Goal: Information Seeking & Learning: Learn about a topic

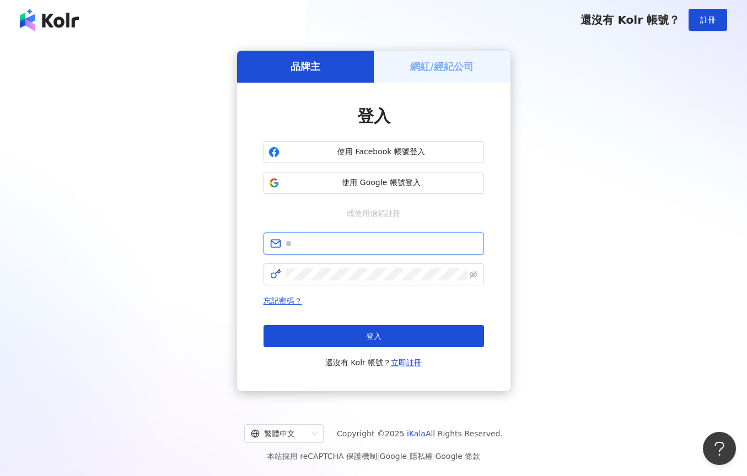
paste input "**********"
type input "**********"
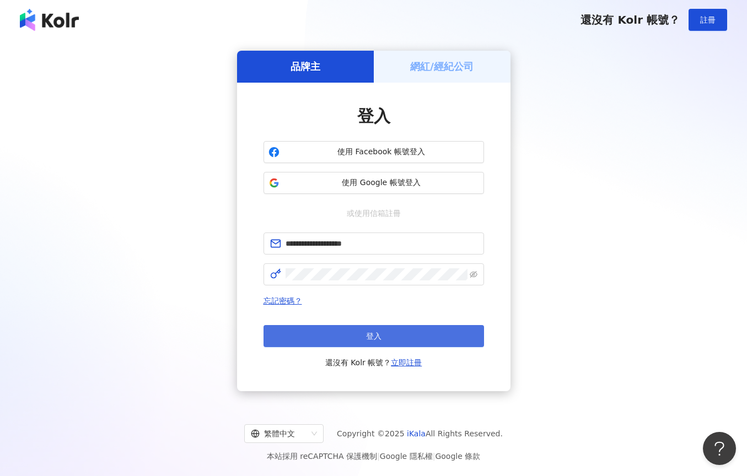
click at [390, 342] on button "登入" at bounding box center [374, 336] width 221 height 22
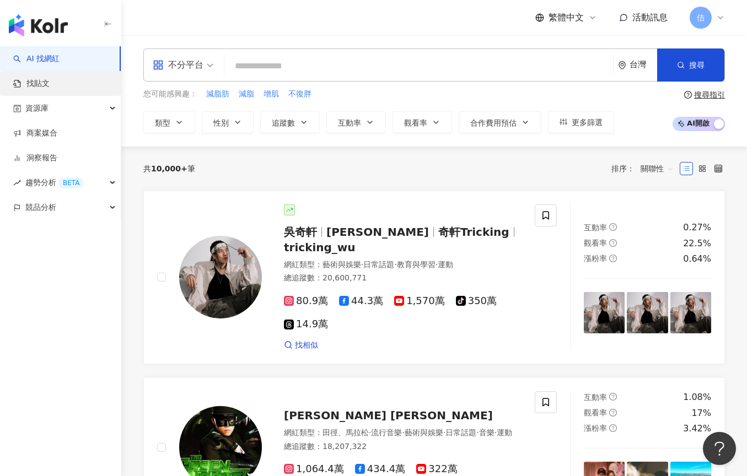
click at [50, 78] on link "找貼文" at bounding box center [31, 83] width 36 height 11
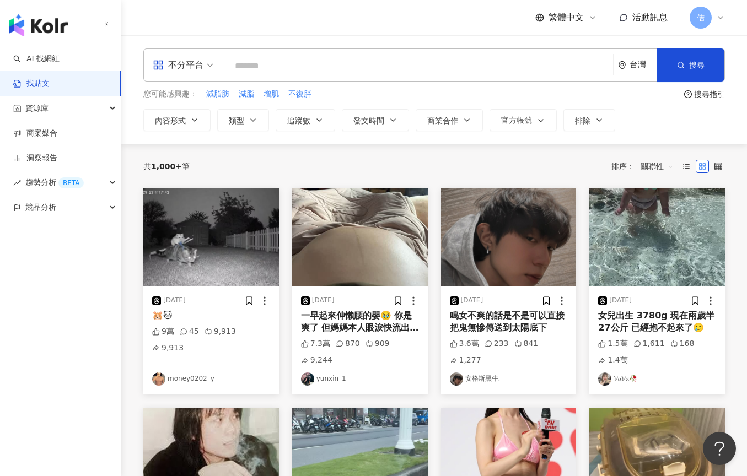
click at [198, 71] on div "不分平台" at bounding box center [178, 65] width 51 height 18
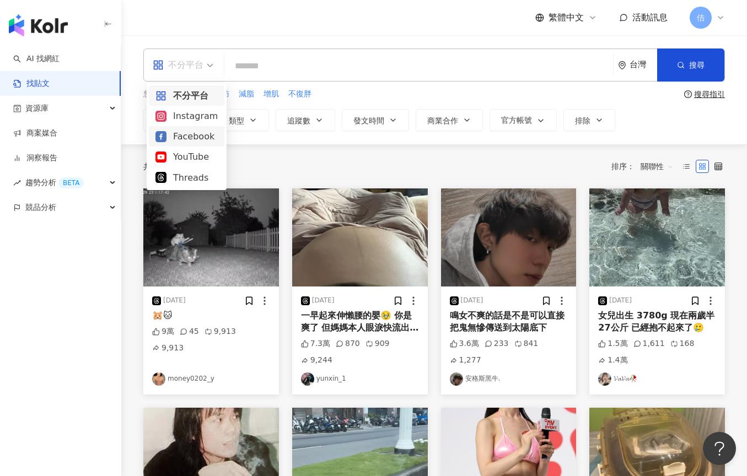
click at [201, 138] on div "Facebook" at bounding box center [186, 137] width 62 height 14
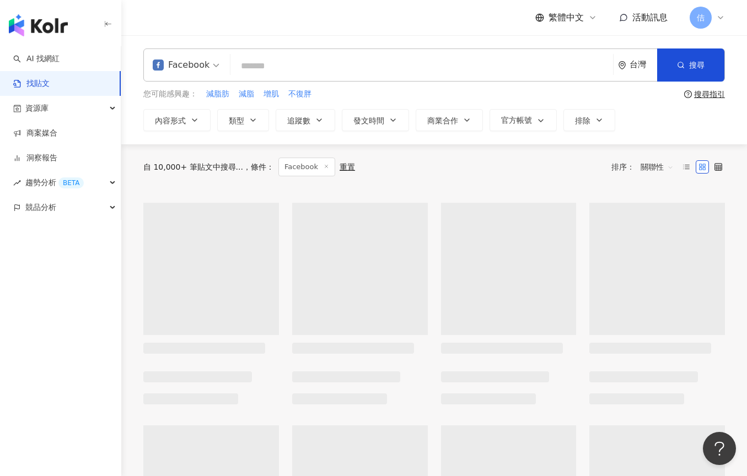
click at [341, 62] on input "search" at bounding box center [422, 66] width 374 height 24
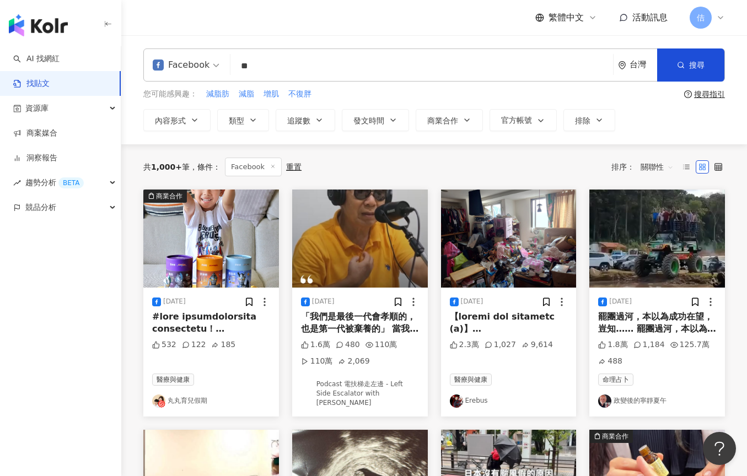
type input "*"
type input "**"
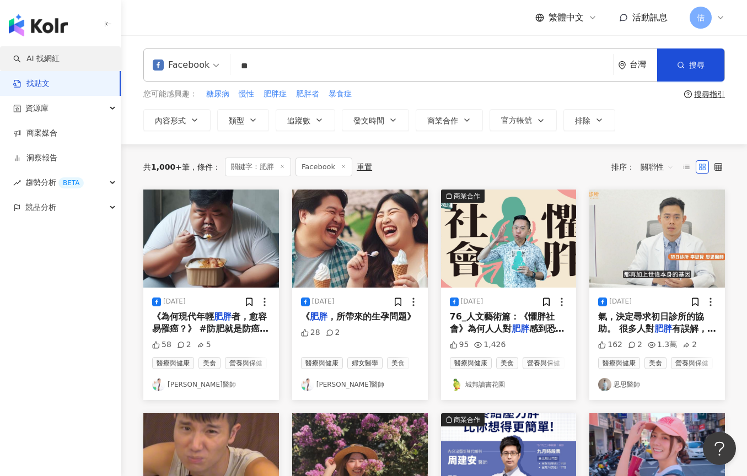
click at [60, 64] on link "AI 找網紅" at bounding box center [36, 58] width 46 height 11
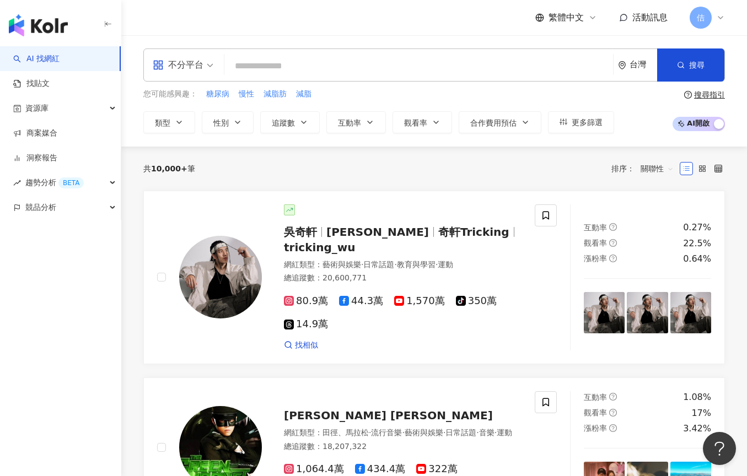
click at [700, 15] on span "佶" at bounding box center [701, 18] width 8 height 12
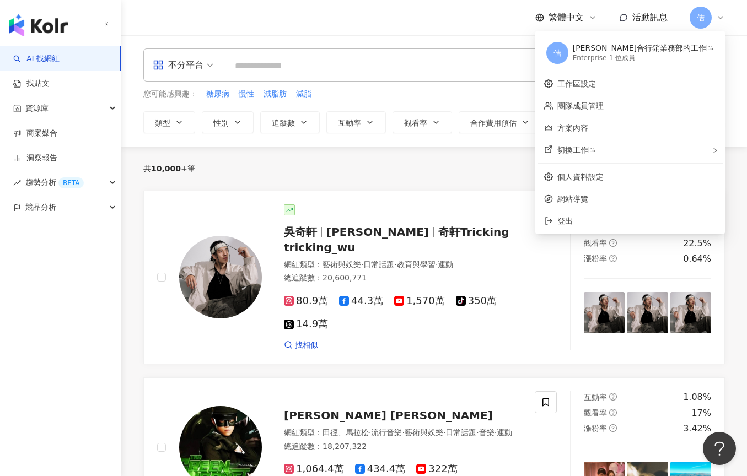
click at [700, 15] on span "佶" at bounding box center [701, 18] width 8 height 12
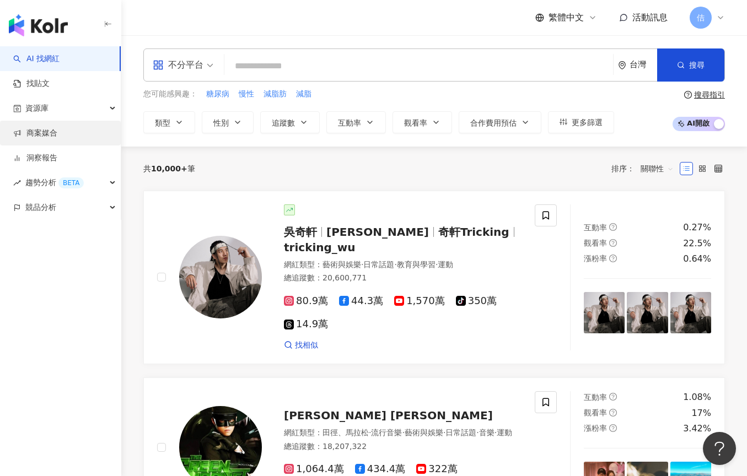
click at [44, 136] on link "商案媒合" at bounding box center [35, 133] width 44 height 11
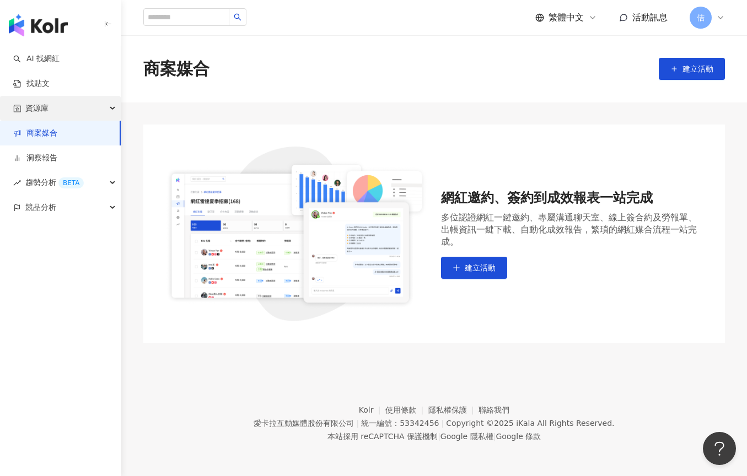
click at [38, 118] on span "資源庫" at bounding box center [36, 108] width 23 height 25
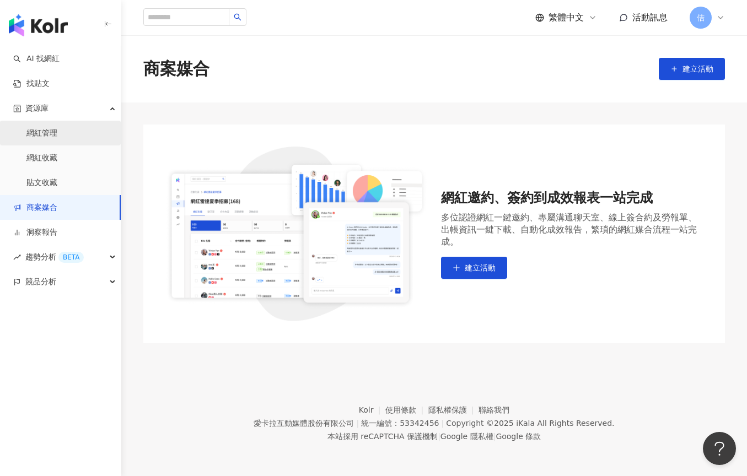
click at [41, 139] on link "網紅管理" at bounding box center [41, 133] width 31 height 11
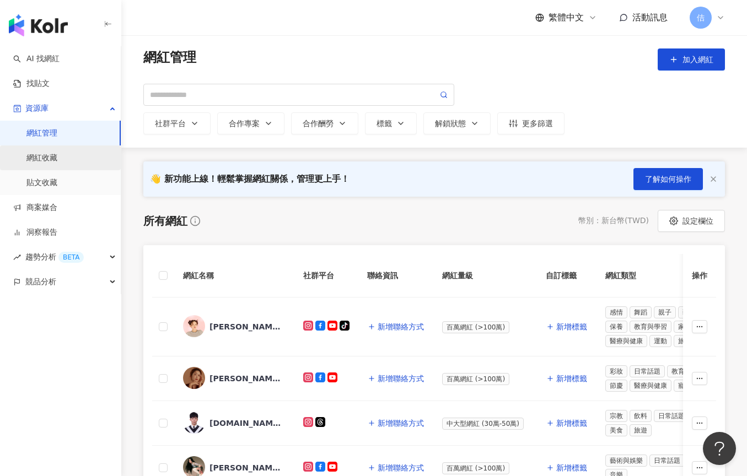
click at [42, 159] on link "網紅收藏" at bounding box center [41, 158] width 31 height 11
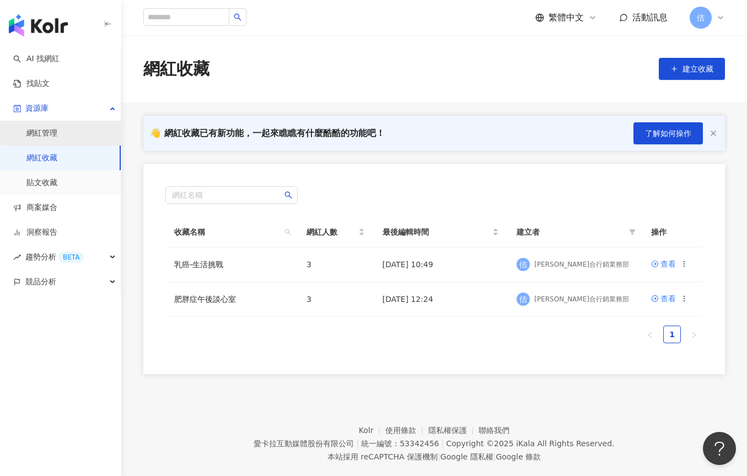
click at [45, 139] on link "網紅管理" at bounding box center [41, 133] width 31 height 11
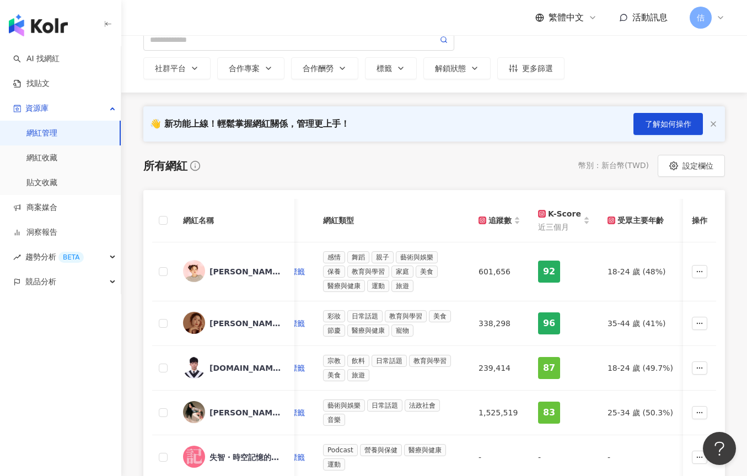
scroll to position [0, 284]
click at [370, 332] on span "醫療與健康" at bounding box center [367, 331] width 42 height 12
drag, startPoint x: 356, startPoint y: 329, endPoint x: 399, endPoint y: 329, distance: 42.5
click at [399, 329] on div "彩妝 日常話題 教育與學習 美食 節慶 醫療與健康 寵物" at bounding box center [390, 323] width 138 height 26
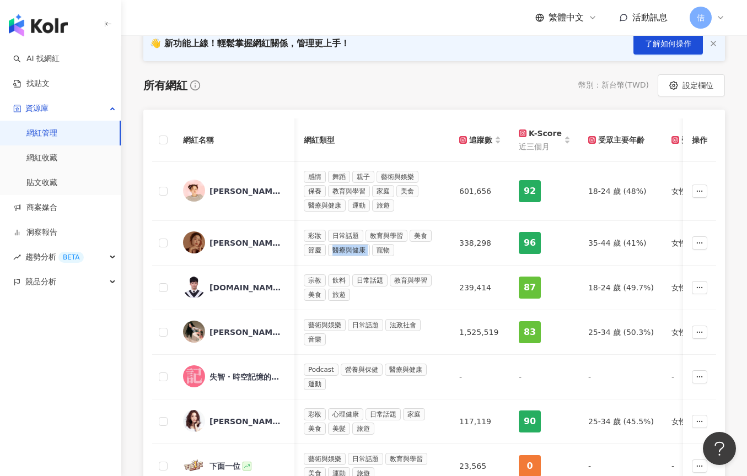
scroll to position [44, 0]
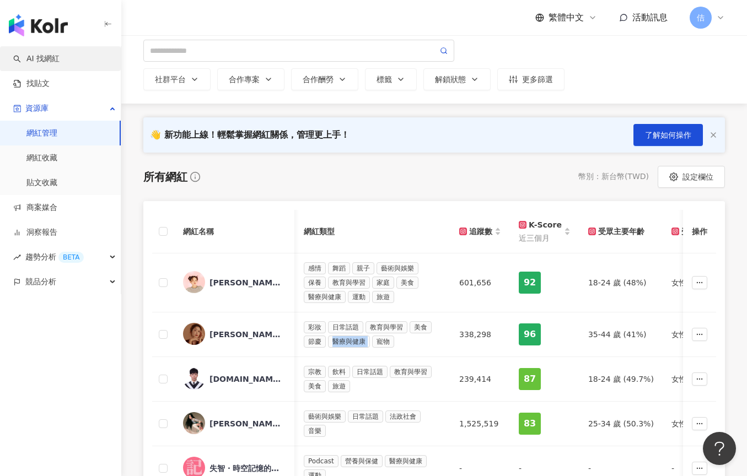
click at [60, 64] on link "AI 找網紅" at bounding box center [36, 58] width 46 height 11
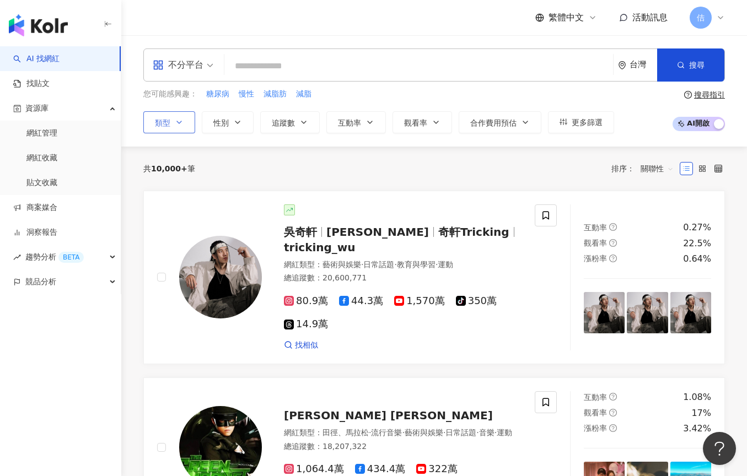
click at [175, 116] on button "類型" at bounding box center [169, 122] width 52 height 22
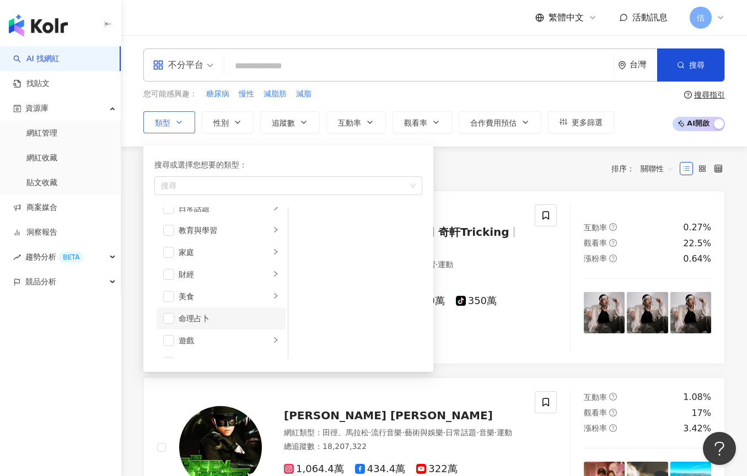
scroll to position [80, 0]
click at [269, 251] on div "家庭" at bounding box center [225, 251] width 92 height 12
click at [578, 123] on span "更多篩選" at bounding box center [587, 122] width 31 height 9
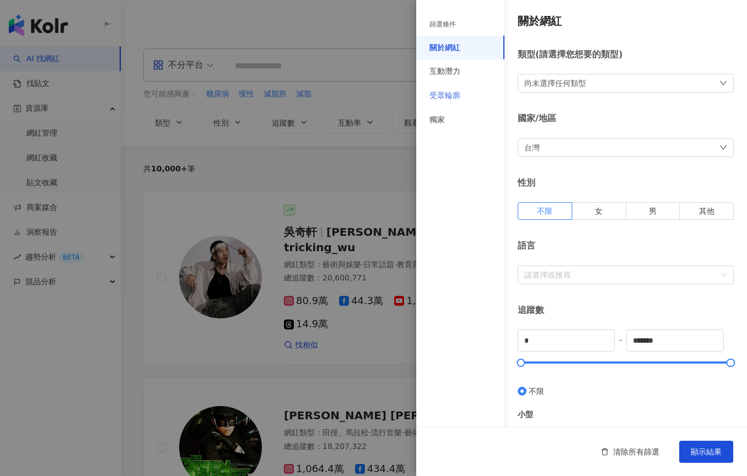
click at [466, 92] on div "受眾輪廓" at bounding box center [460, 96] width 88 height 24
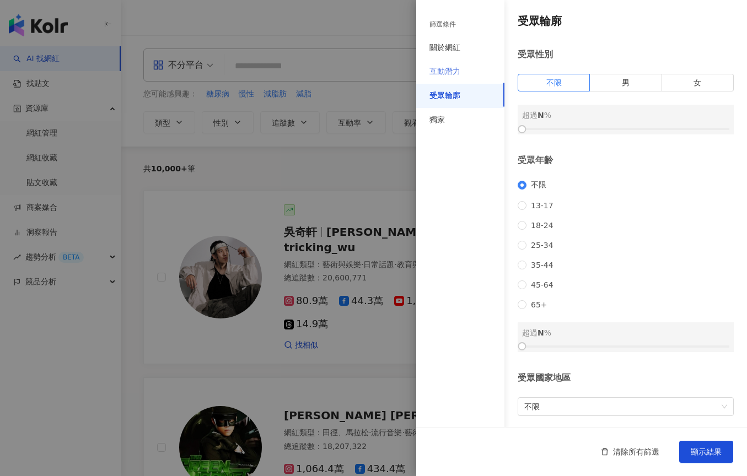
click at [455, 76] on div "互動潛力" at bounding box center [460, 72] width 88 height 24
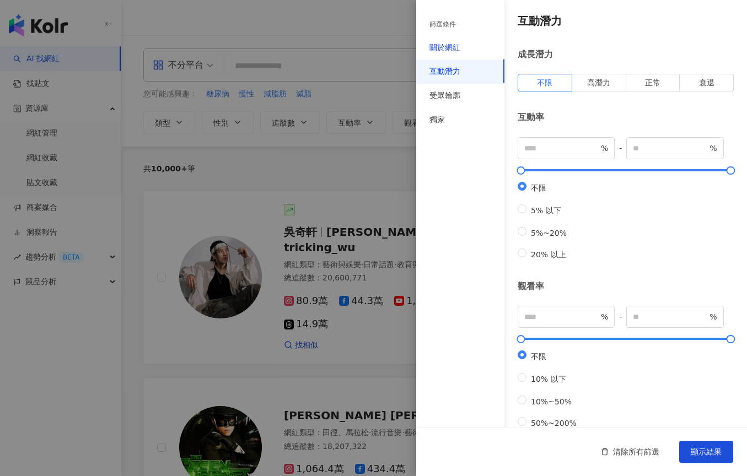
click at [445, 52] on div "關於網紅" at bounding box center [444, 47] width 31 height 11
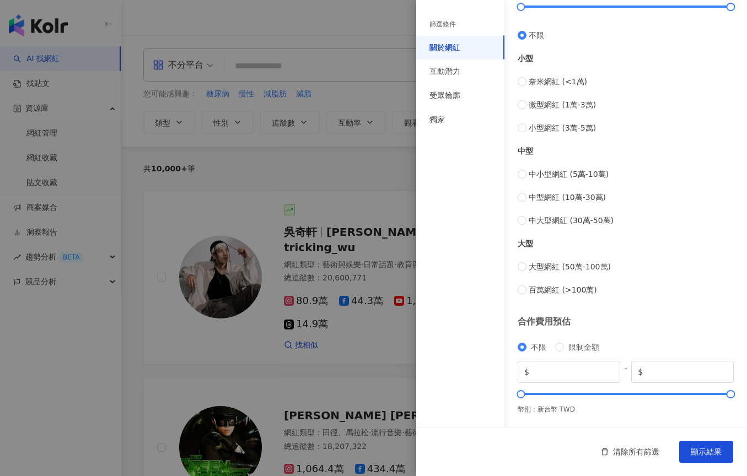
scroll to position [356, 0]
click at [391, 164] on div at bounding box center [373, 238] width 747 height 476
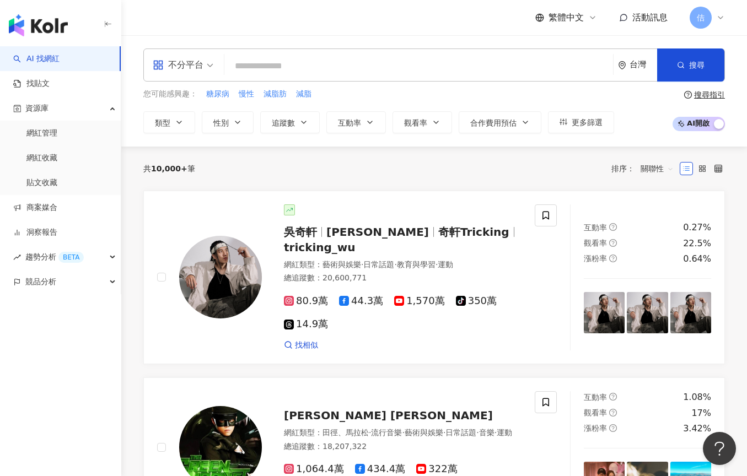
click at [702, 95] on div "搜尋指引" at bounding box center [709, 94] width 31 height 9
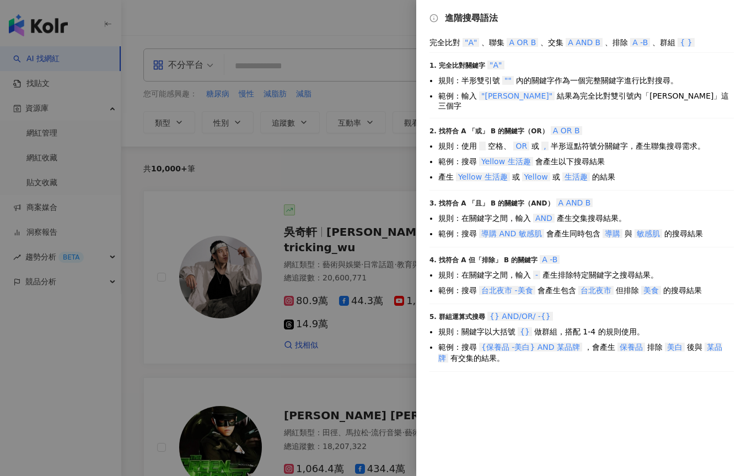
click at [322, 193] on div at bounding box center [373, 238] width 747 height 476
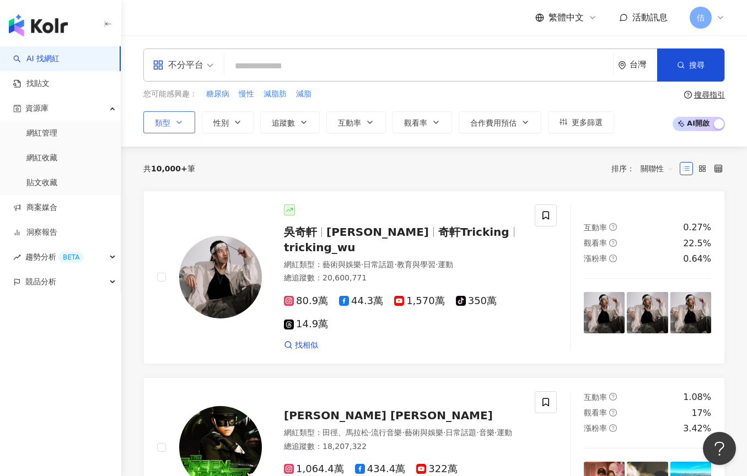
click at [175, 122] on icon "button" at bounding box center [179, 122] width 9 height 9
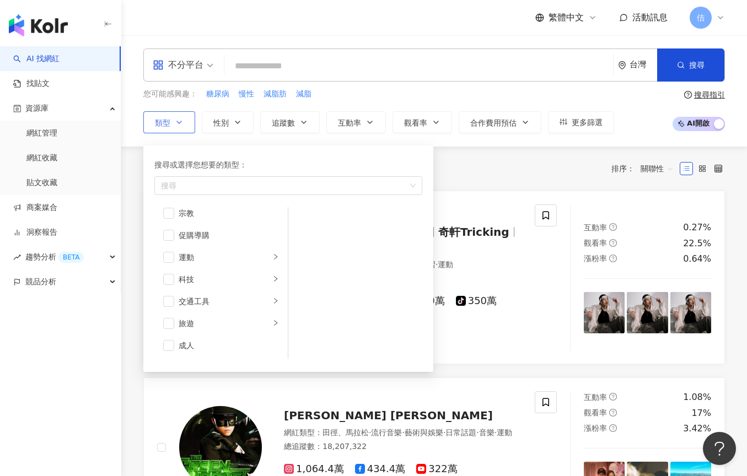
scroll to position [382, 0]
click at [197, 189] on div "button" at bounding box center [283, 185] width 252 height 8
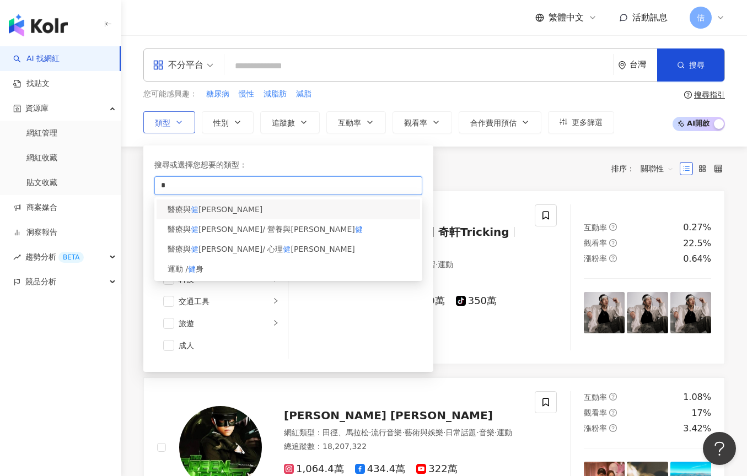
type input "*"
click at [208, 211] on div "搜尋或選擇您想要的類型： 健 醫療與 健 康 醫療與 健 康 / 營養與保 健 醫療與 健 康 / 心理 健 康 運動 / 健 身 藝術與娛樂 美妝時尚 氣候…" at bounding box center [288, 258] width 277 height 213
click at [210, 210] on div "醫療與 健 康" at bounding box center [289, 210] width 264 height 20
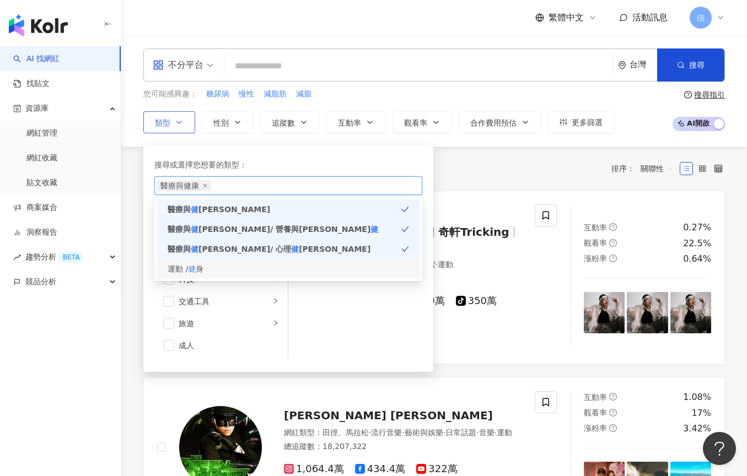
click at [223, 262] on div "運動 / 健 身" at bounding box center [289, 269] width 264 height 20
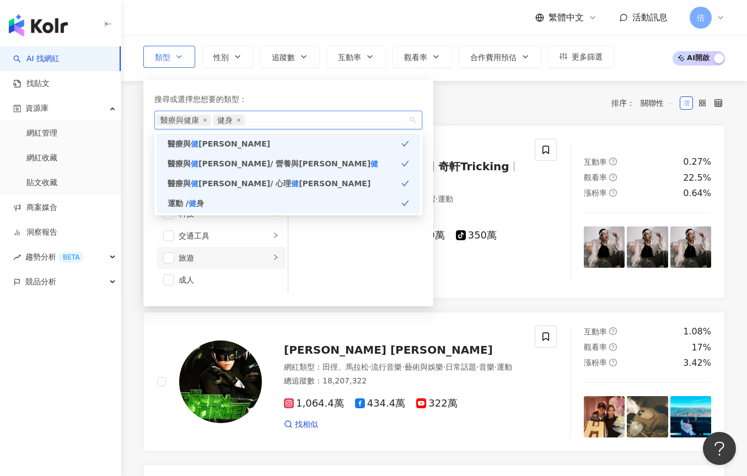
scroll to position [378, 0]
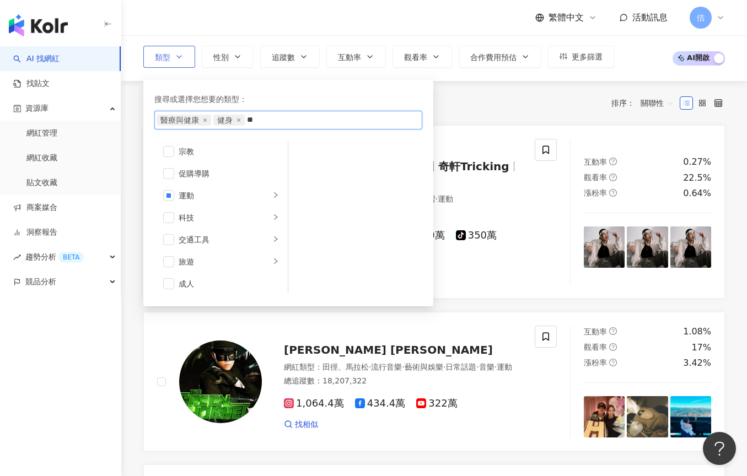
type input "**"
click at [269, 146] on div "搜尋或選擇您想要的類型： 醫療與健康 健身 美食 美食 藝術與娛樂 美妝時尚 氣候和環境 日常話題 教育與學習 家庭 財經 美食 命理占卜 遊戲 法政社會 生…" at bounding box center [288, 193] width 277 height 213
click at [270, 146] on div "美食" at bounding box center [289, 144] width 264 height 20
type input "*"
type input "**"
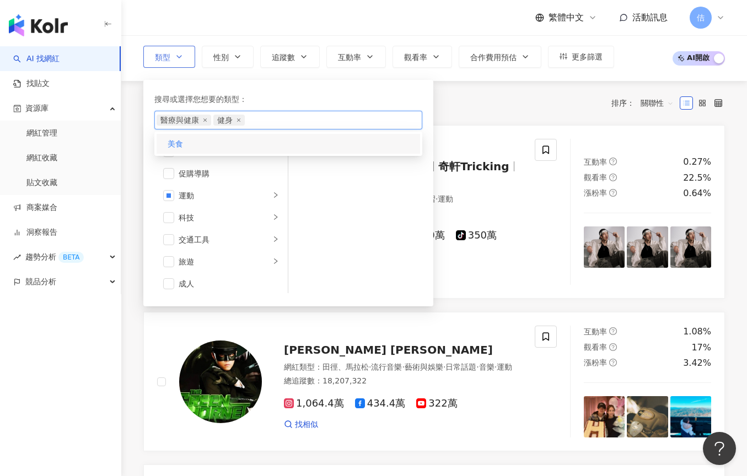
click at [267, 142] on div "美食" at bounding box center [289, 144] width 264 height 20
click at [309, 138] on div "美食" at bounding box center [289, 144] width 264 height 20
click at [319, 145] on div "美食" at bounding box center [289, 144] width 264 height 20
click at [328, 89] on div "搜尋或選擇您想要的類型： 醫療與健康 健身 美食 美食 藝術與娛樂 美妝時尚 氣候和環境 日常話題 教育與學習 家庭 財經 美食 命理占卜 遊戲 法政社會 生…" at bounding box center [288, 193] width 277 height 213
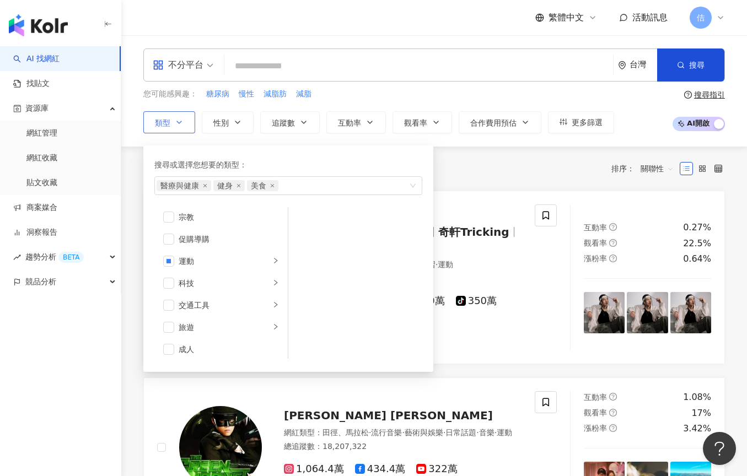
scroll to position [0, 0]
click at [369, 141] on div "搜尋或選擇您想要的類型： 醫療與健康 健身 美食 美食 藝術與娛樂 美妝時尚 氣候和環境 日常話題 教育與學習 家庭 財經 美食 命理占卜 遊戲 法政社會 生…" at bounding box center [283, 256] width 281 height 232
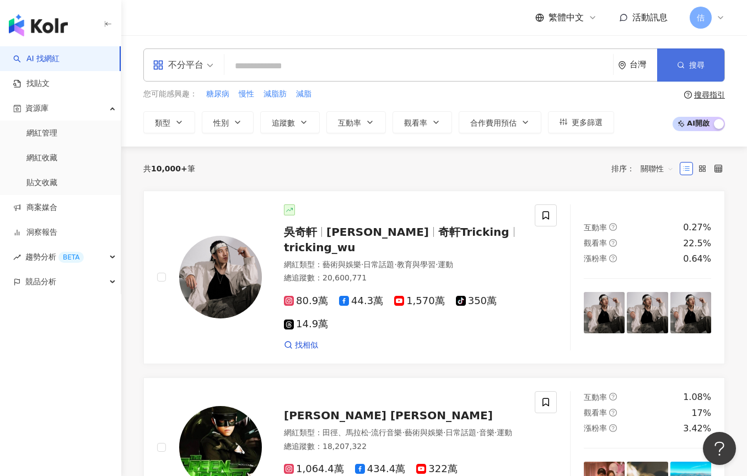
click at [677, 57] on button "搜尋" at bounding box center [690, 65] width 67 height 33
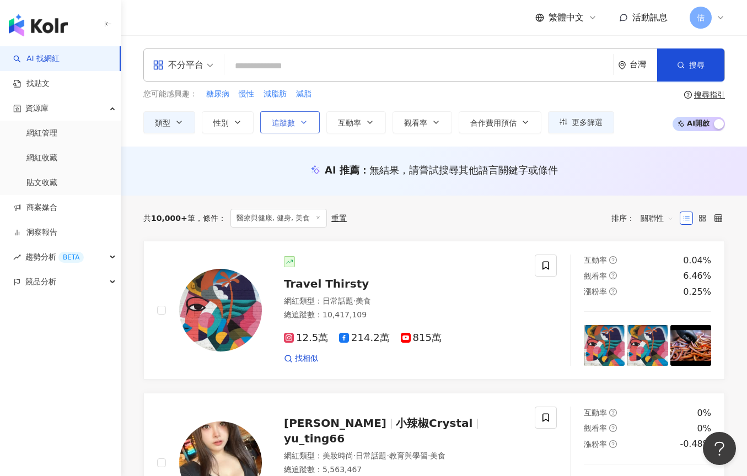
click at [300, 125] on icon "button" at bounding box center [303, 122] width 9 height 9
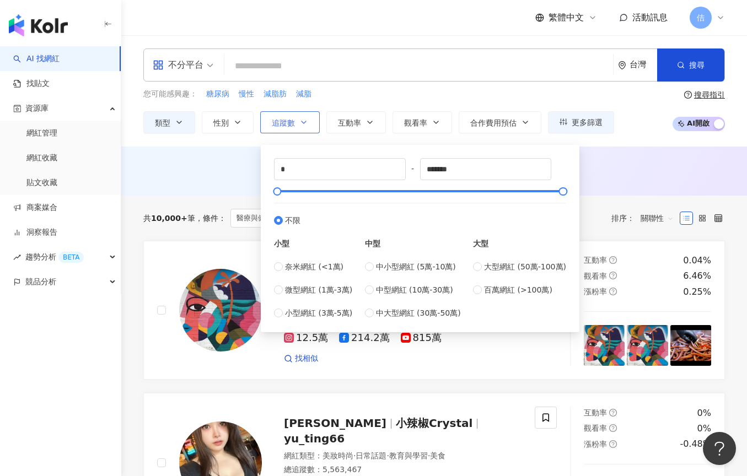
click at [300, 125] on icon "button" at bounding box center [303, 122] width 9 height 9
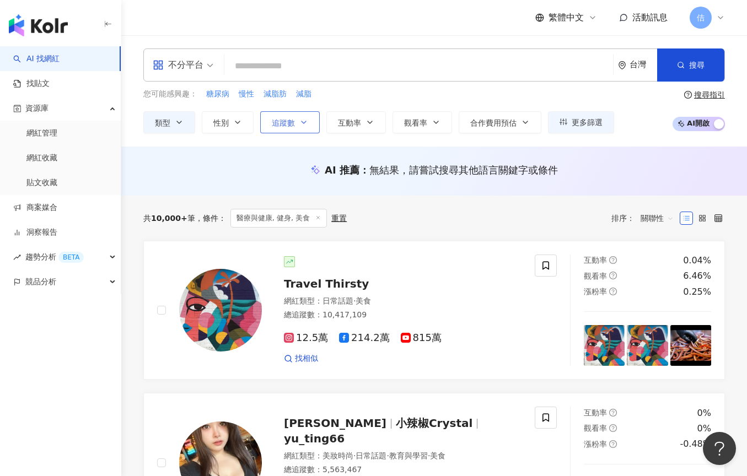
click at [289, 116] on button "追蹤數" at bounding box center [290, 122] width 60 height 22
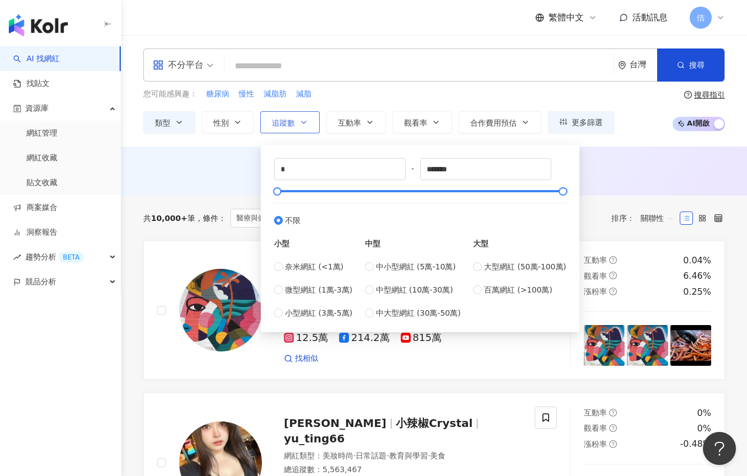
click at [289, 116] on button "追蹤數" at bounding box center [290, 122] width 60 height 22
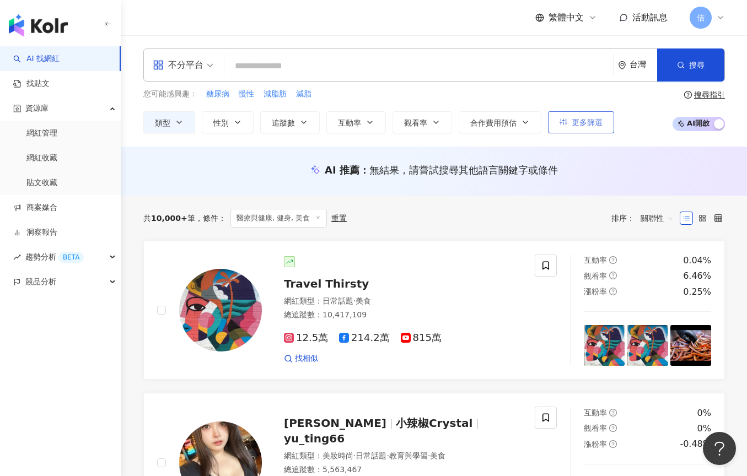
click at [563, 128] on button "更多篩選" at bounding box center [581, 122] width 66 height 22
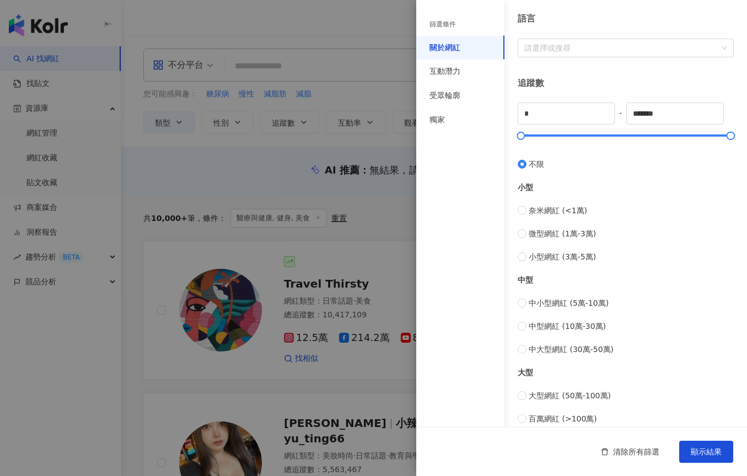
scroll to position [219, 0]
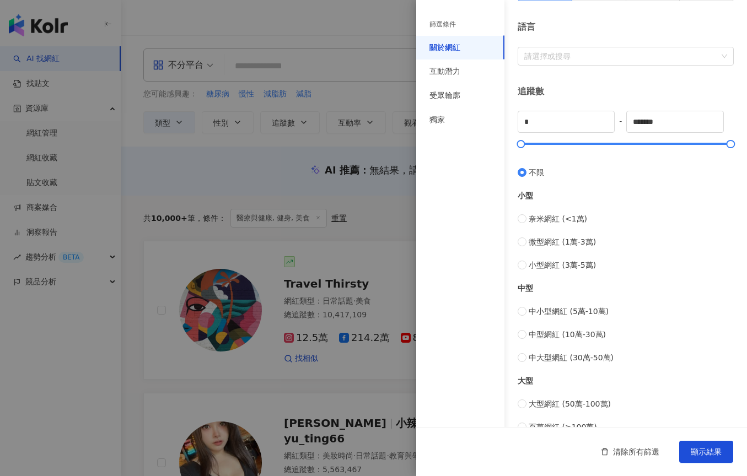
click at [351, 143] on div at bounding box center [373, 238] width 747 height 476
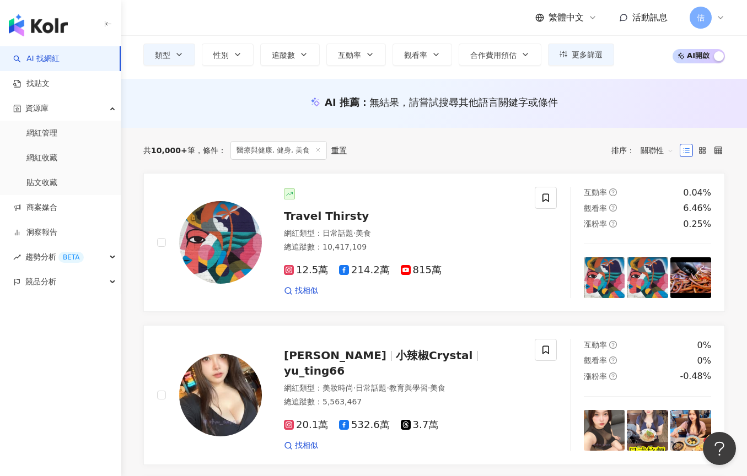
scroll to position [71, 0]
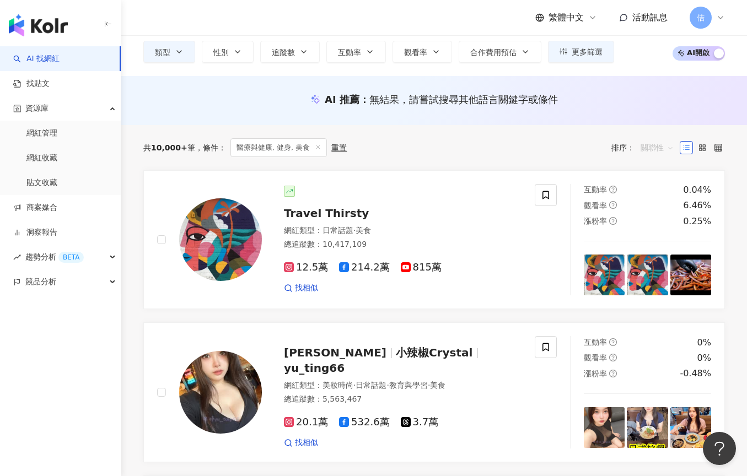
click at [655, 149] on span "關聯性" at bounding box center [657, 148] width 33 height 18
click at [613, 128] on div "共 10,000+ 筆 條件 ： 醫療與健康, 健身, 美食 重置 排序： 關聯性" at bounding box center [434, 147] width 582 height 45
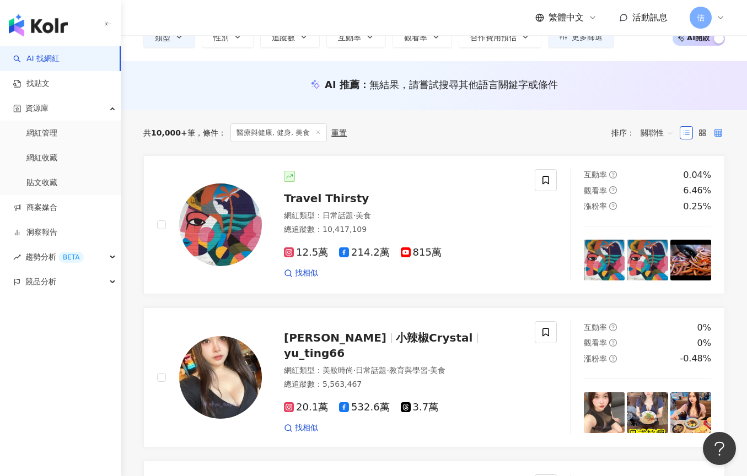
scroll to position [89, 0]
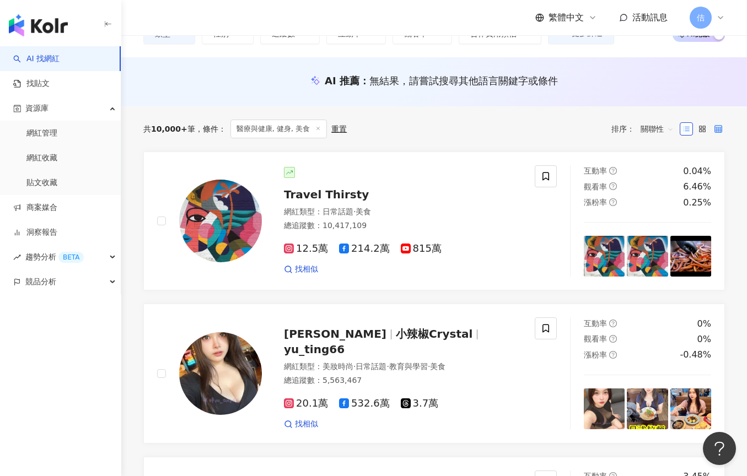
click at [715, 134] on label at bounding box center [718, 128] width 13 height 13
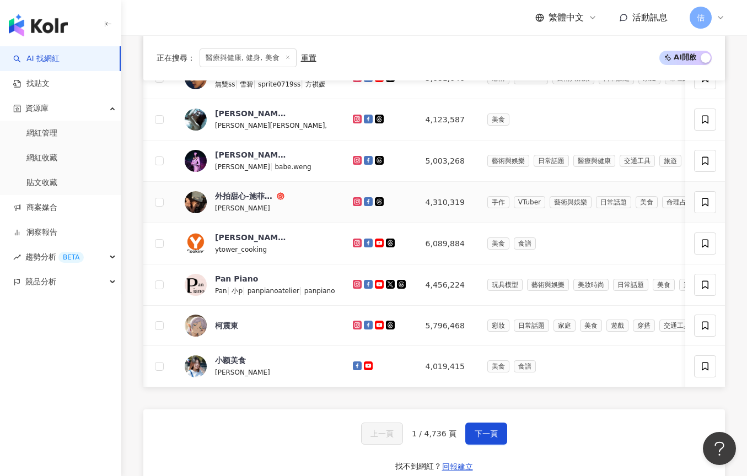
scroll to position [381, 0]
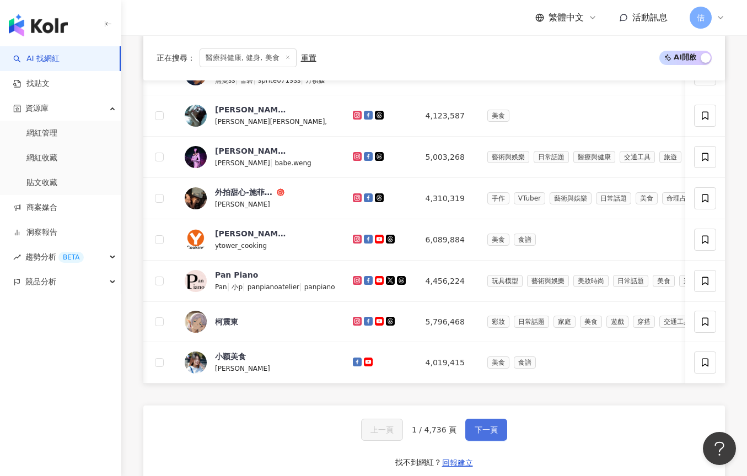
click at [487, 427] on span "下一頁" at bounding box center [486, 430] width 23 height 9
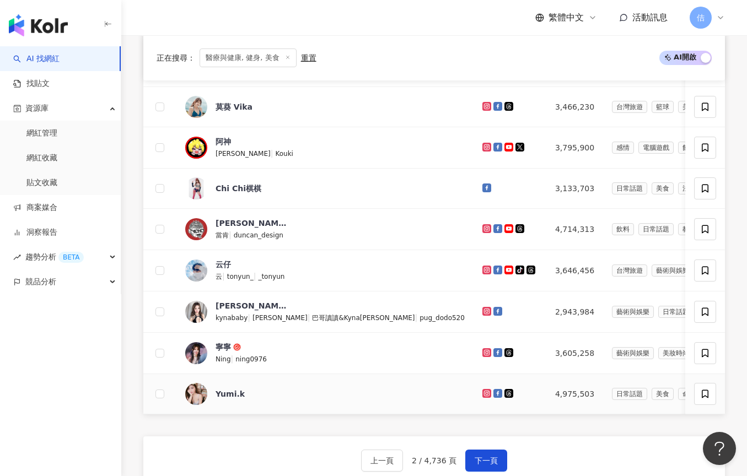
scroll to position [355, 0]
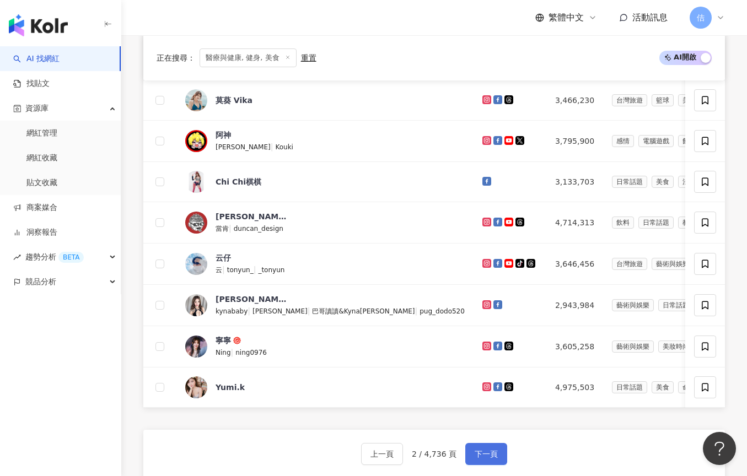
click at [481, 453] on span "下一頁" at bounding box center [486, 454] width 23 height 9
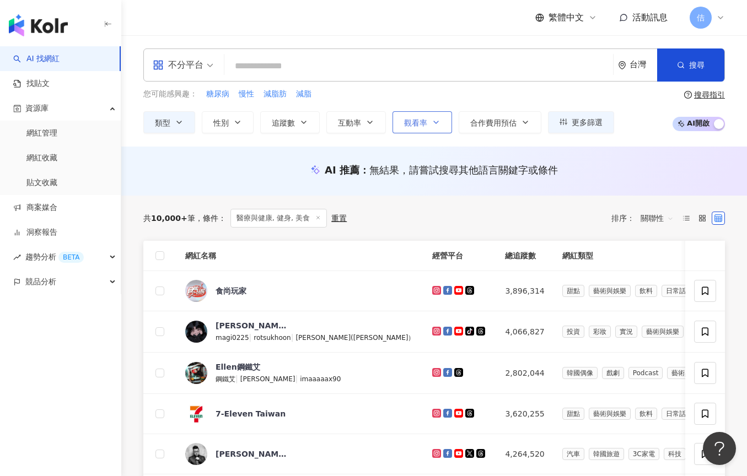
scroll to position [0, 0]
click at [300, 132] on button "追蹤數" at bounding box center [290, 122] width 60 height 22
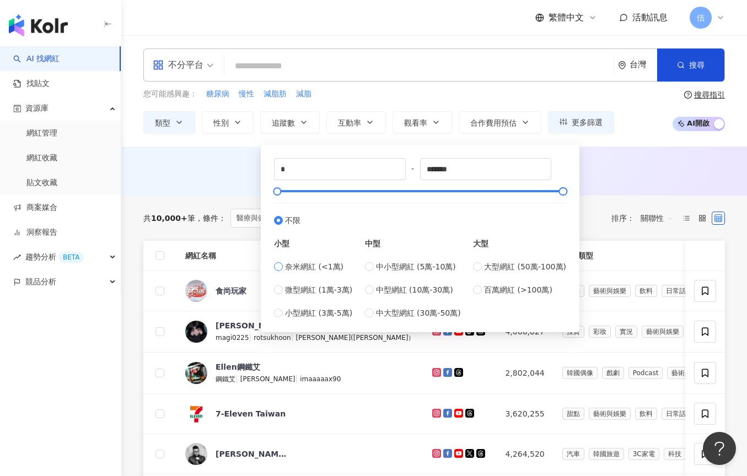
click at [306, 266] on span "奈米網紅 (<1萬)" at bounding box center [314, 267] width 58 height 12
type input "****"
click at [181, 172] on div "AI 推薦 ： 無結果，請嘗試搜尋其他語言關鍵字或條件" at bounding box center [434, 170] width 582 height 14
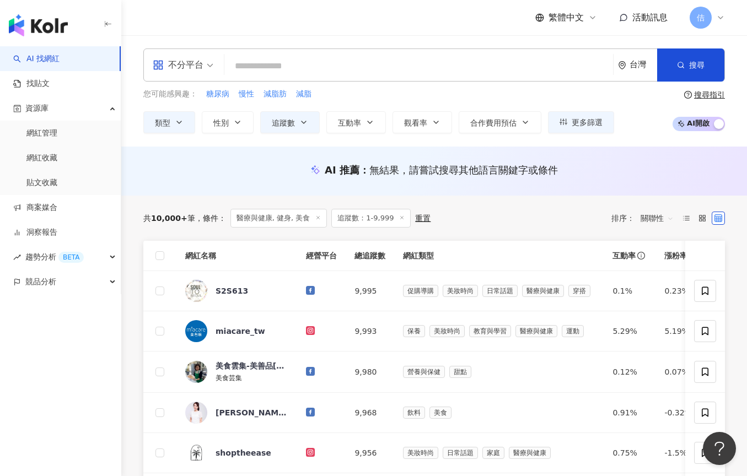
click at [182, 110] on div "您可能感興趣： 糖尿病 慢性 減脂肪 減脂 類型 性別 追蹤數 互動率 觀看率 合作費用預估 更多篩選 篩選條件 關於網紅 互動潛力 受眾輪廓 獨家 關於網紅…" at bounding box center [378, 110] width 471 height 45
click at [182, 121] on icon "button" at bounding box center [179, 122] width 9 height 9
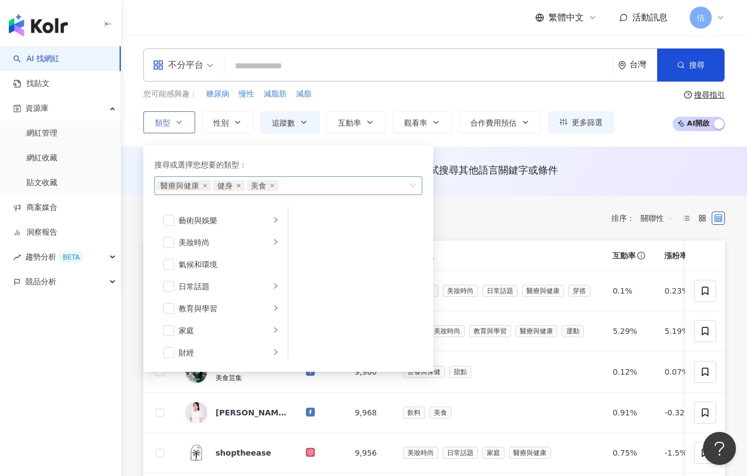
click at [239, 186] on icon "close" at bounding box center [238, 185] width 3 height 3
click at [207, 184] on icon "close" at bounding box center [205, 186] width 4 height 4
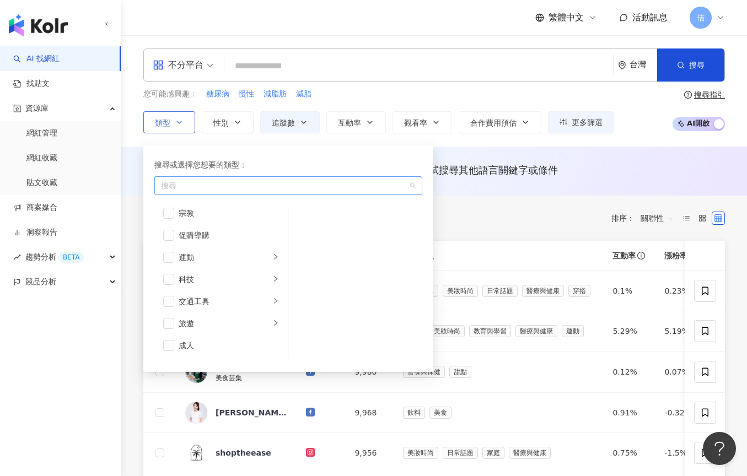
scroll to position [382, 0]
click at [261, 185] on div "button" at bounding box center [283, 185] width 252 height 8
type input "**"
click at [414, 184] on div "搜尋" at bounding box center [288, 185] width 268 height 19
click at [330, 190] on div "button" at bounding box center [283, 185] width 252 height 8
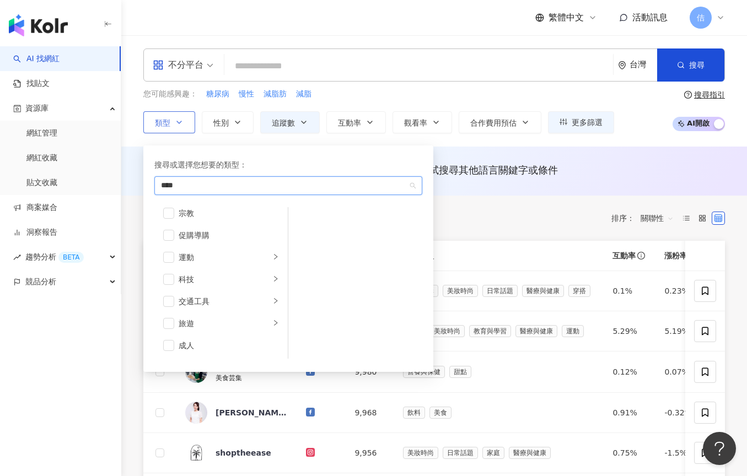
type input "**"
click at [192, 190] on div "搞笑" at bounding box center [283, 185] width 252 height 8
click at [485, 171] on span "無結果，請嘗試搜尋其他語言關鍵字或條件" at bounding box center [463, 170] width 189 height 12
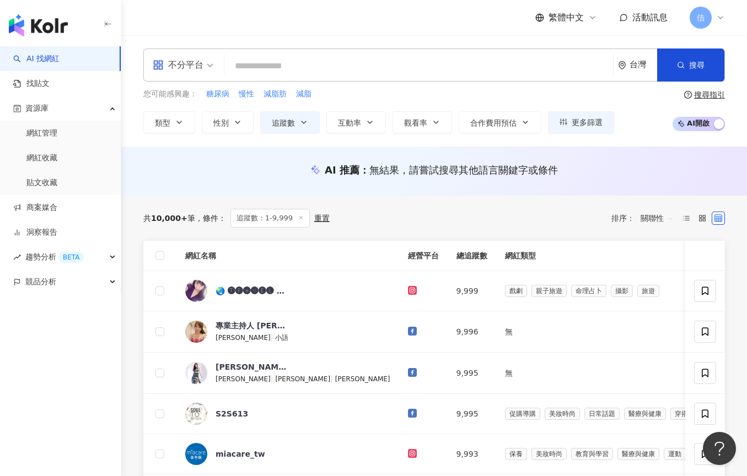
click at [300, 218] on line at bounding box center [300, 217] width 3 height 3
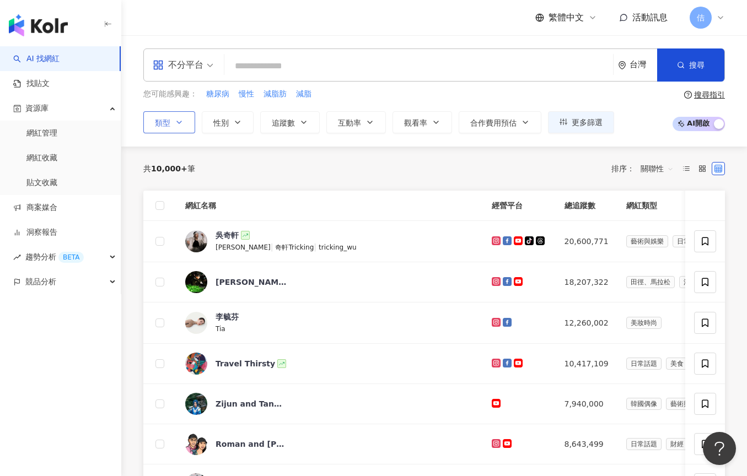
click at [176, 118] on icon "button" at bounding box center [179, 122] width 9 height 9
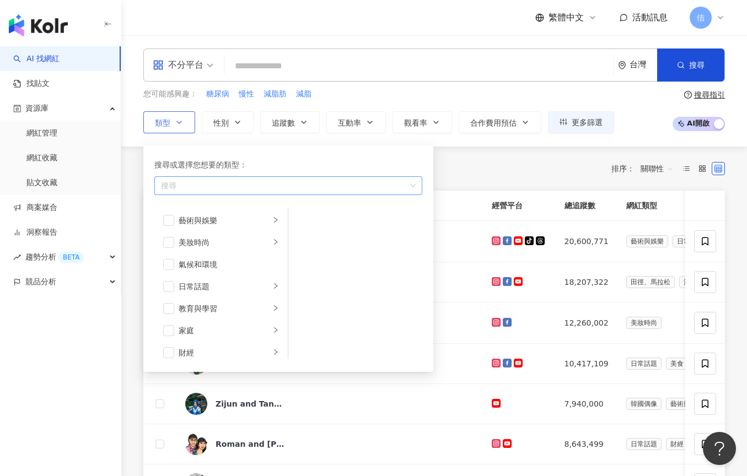
click at [202, 185] on div "button" at bounding box center [283, 185] width 252 height 8
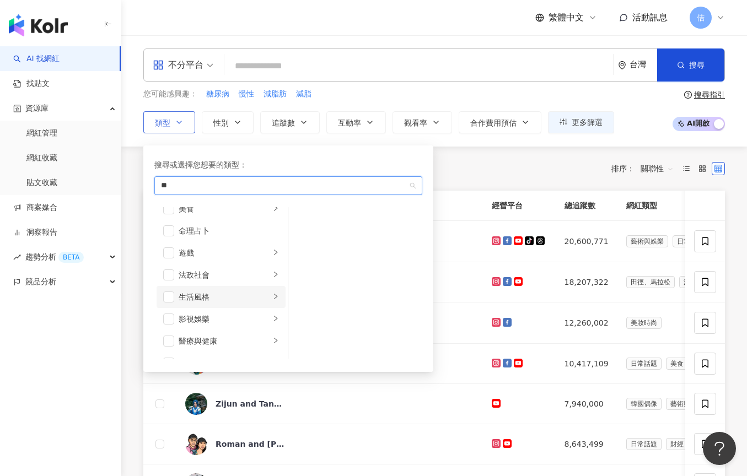
click at [227, 299] on div "生活風格" at bounding box center [225, 297] width 92 height 12
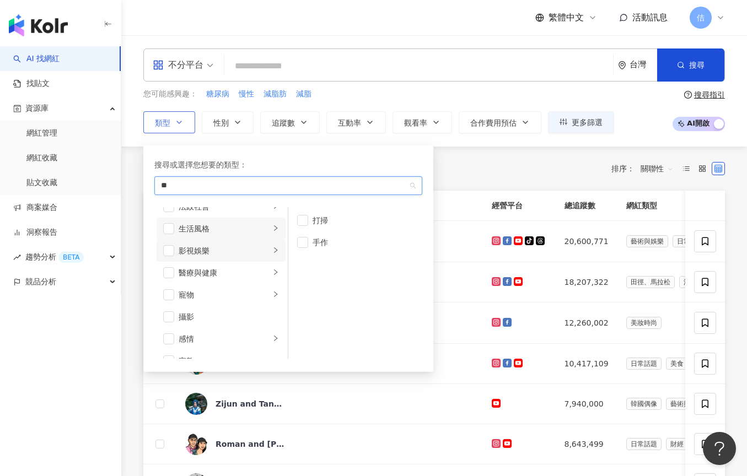
click at [238, 256] on li "影視娛樂" at bounding box center [221, 251] width 129 height 22
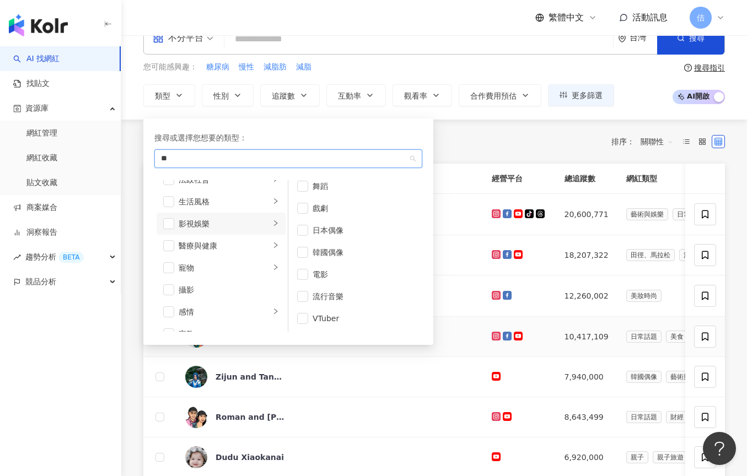
scroll to position [25, 0]
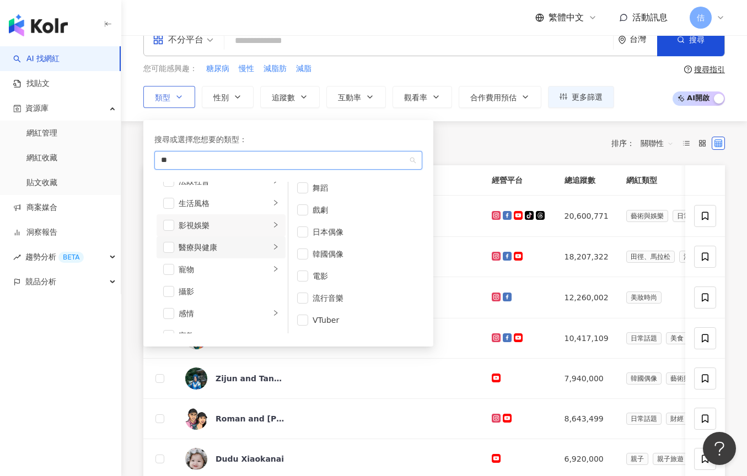
click at [226, 248] on div "醫療與健康" at bounding box center [225, 247] width 92 height 12
click at [229, 264] on div "寵物" at bounding box center [225, 270] width 92 height 12
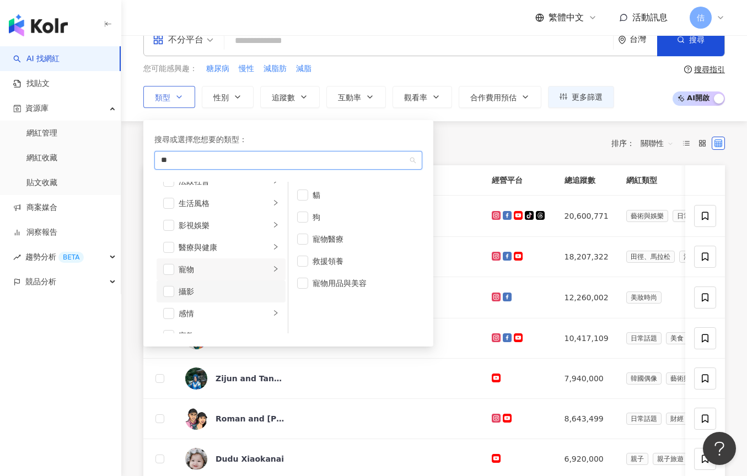
click at [233, 289] on div "攝影" at bounding box center [229, 292] width 100 height 12
click at [233, 304] on li "感情" at bounding box center [221, 314] width 129 height 22
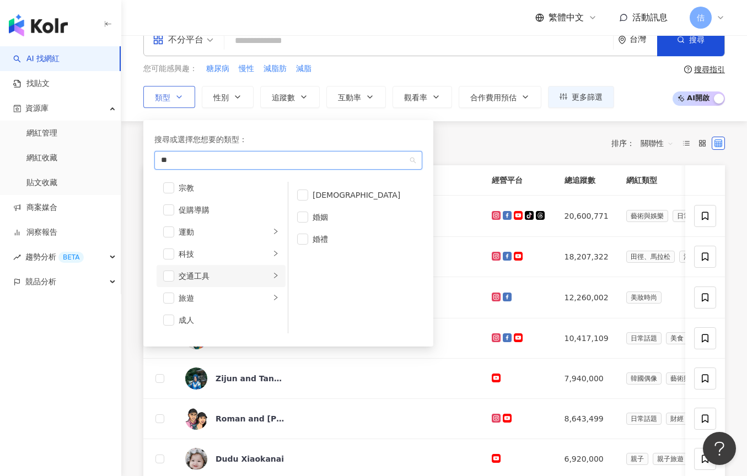
scroll to position [382, 0]
click at [239, 232] on div "運動" at bounding box center [225, 232] width 92 height 12
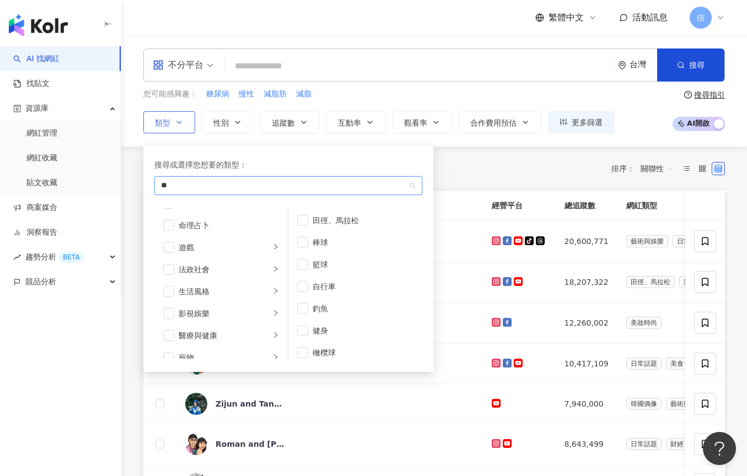
scroll to position [184, 0]
click at [249, 282] on div "生活風格" at bounding box center [225, 279] width 92 height 12
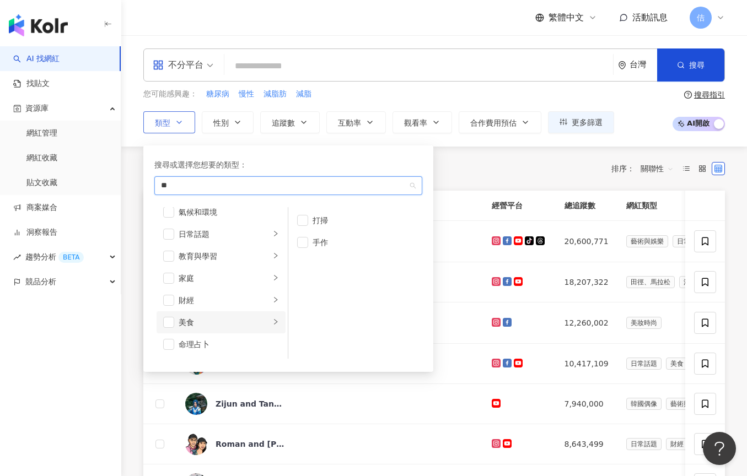
scroll to position [41, 0]
click at [249, 250] on div "日常話題" at bounding box center [225, 246] width 92 height 12
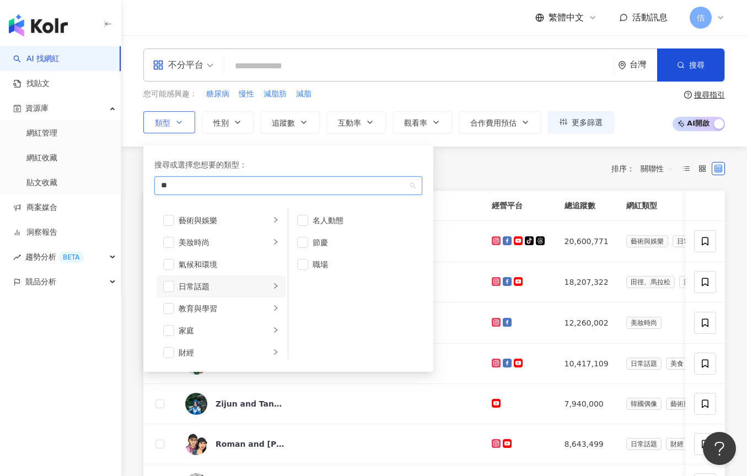
scroll to position [0, 0]
click at [252, 214] on div "藝術與娛樂" at bounding box center [225, 220] width 92 height 12
click at [253, 250] on li "美妝時尚" at bounding box center [221, 243] width 129 height 22
click at [244, 268] on div "氣候和環境" at bounding box center [229, 265] width 100 height 12
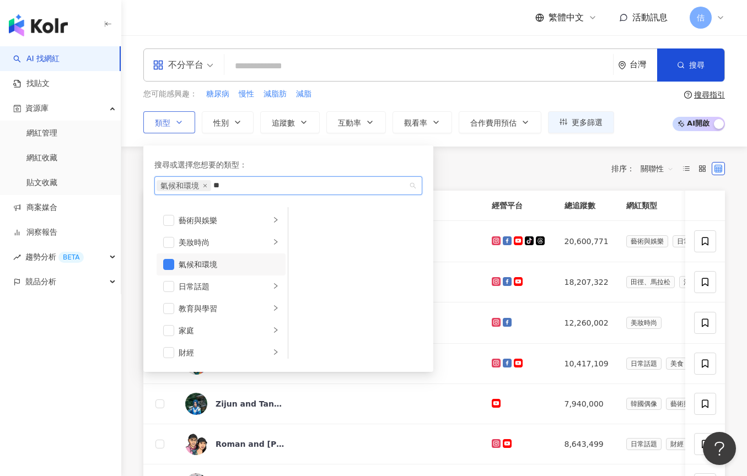
click at [240, 268] on div "氣候和環境" at bounding box center [229, 265] width 100 height 12
click at [241, 288] on div "日常話題" at bounding box center [225, 287] width 92 height 12
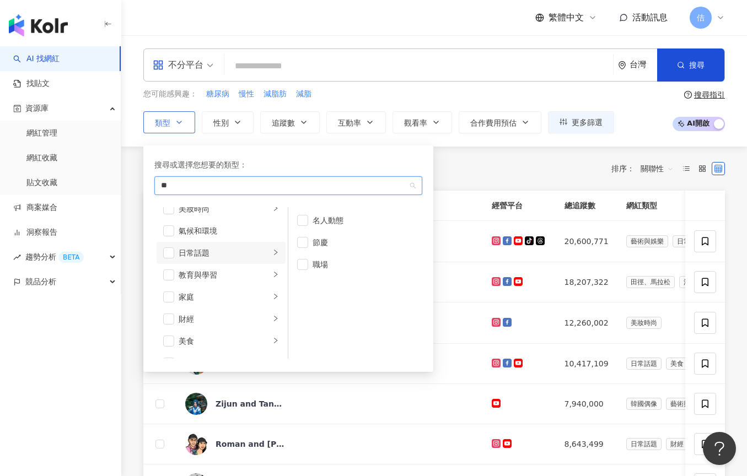
scroll to position [39, 0]
click at [240, 269] on div "教育與學習" at bounding box center [225, 270] width 92 height 12
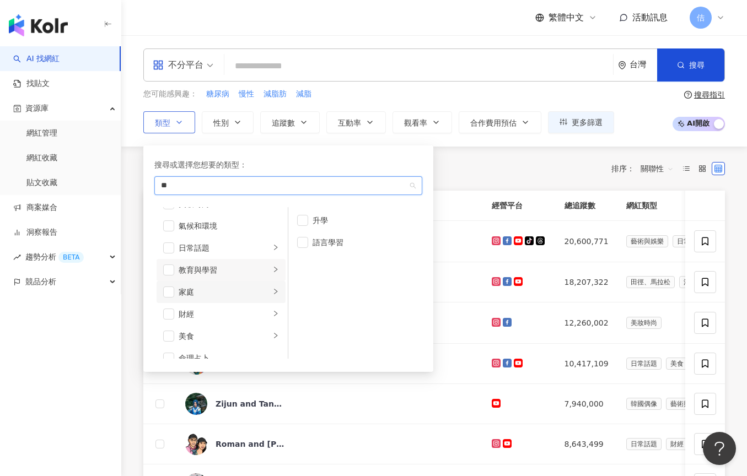
click at [242, 292] on div "家庭" at bounding box center [225, 292] width 92 height 12
click at [243, 292] on li "財經" at bounding box center [221, 286] width 129 height 22
click at [248, 305] on div "美食" at bounding box center [225, 308] width 92 height 12
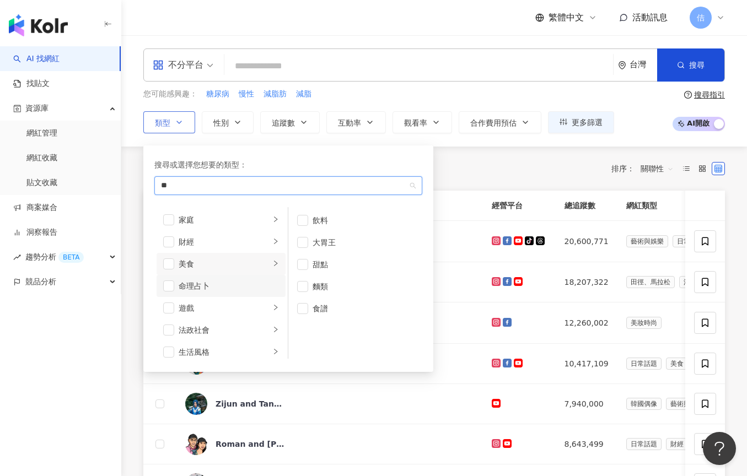
click at [235, 286] on div "命理占卜" at bounding box center [229, 286] width 100 height 12
click at [232, 288] on div "命理占卜" at bounding box center [229, 286] width 100 height 12
type input "**"
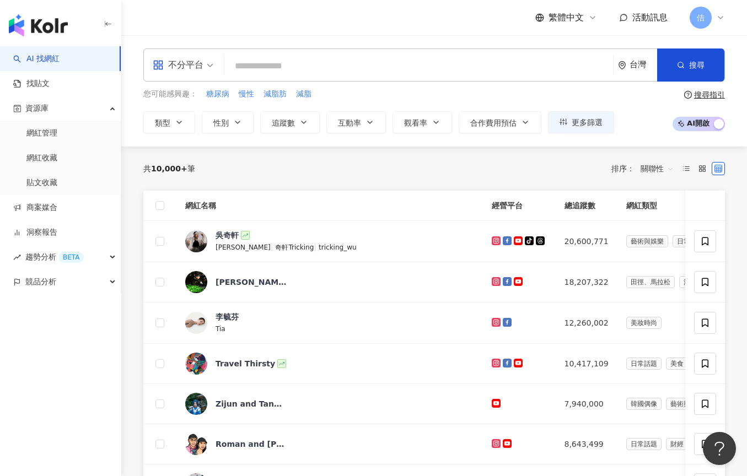
click at [386, 73] on input "search" at bounding box center [419, 66] width 380 height 21
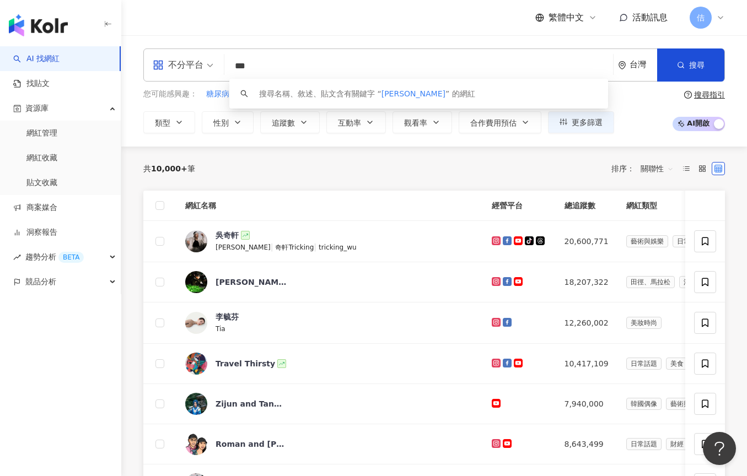
type input "***"
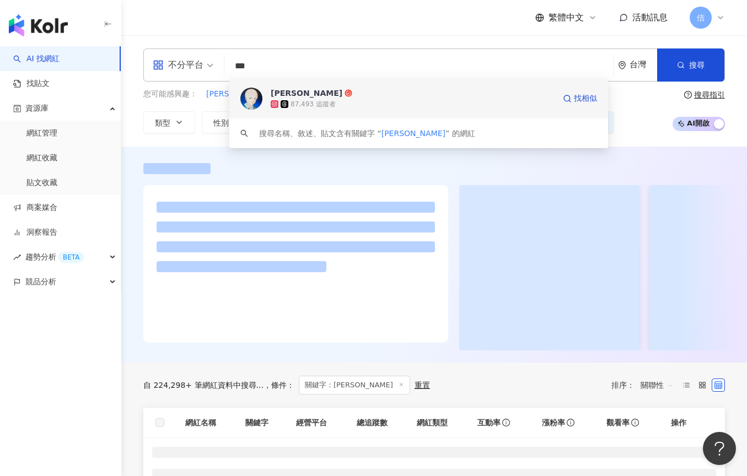
click at [417, 98] on span "[PERSON_NAME]" at bounding box center [413, 93] width 284 height 11
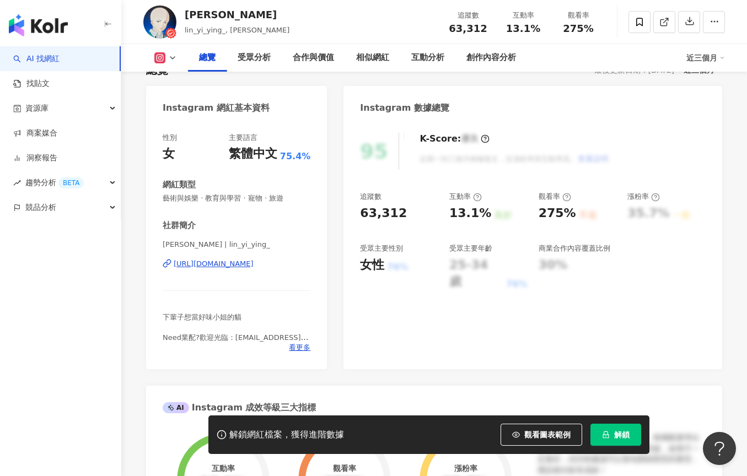
scroll to position [92, 0]
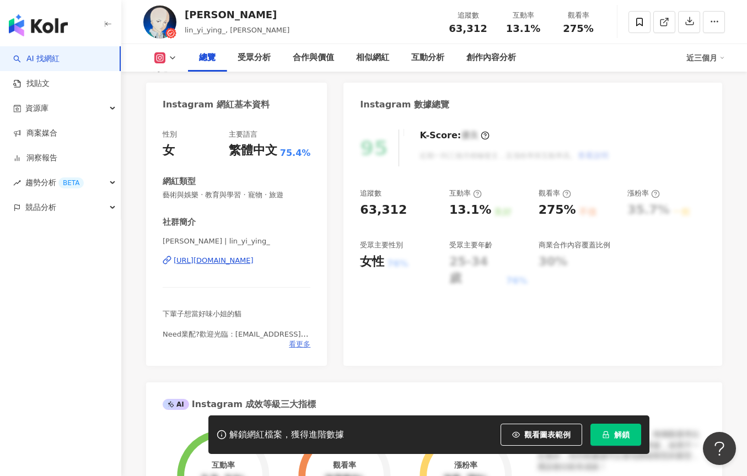
click at [302, 343] on span "看更多" at bounding box center [299, 345] width 21 height 10
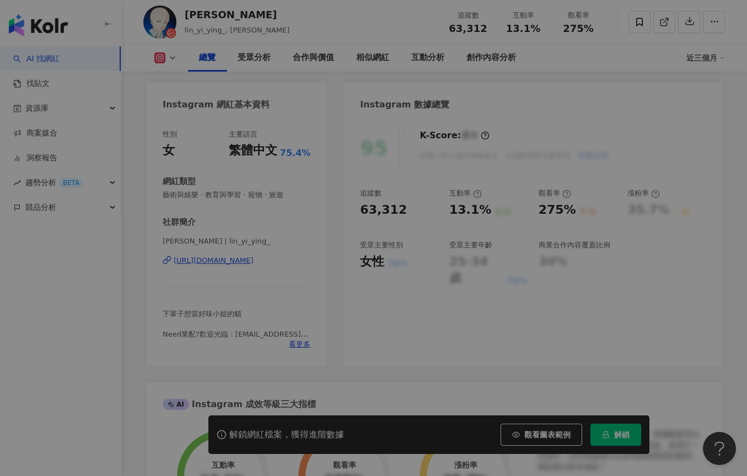
click at [302, 343] on div "網紅簡介 下輩子想當好味小姐的貓 Need業配?歡迎光臨：[EMAIL_ADDRESS][DOMAIN_NAME] *目前沒有團購合作的規劃，感蝦！* 荒廢不…" at bounding box center [373, 238] width 747 height 476
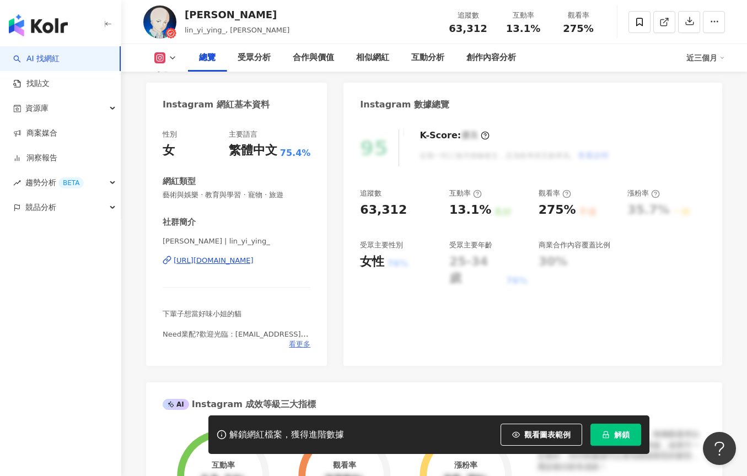
click at [303, 343] on span "看更多" at bounding box center [299, 345] width 21 height 10
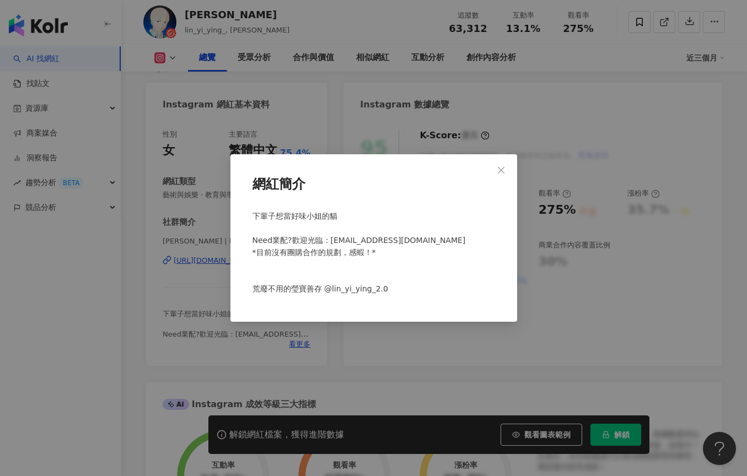
click at [304, 343] on div "網紅簡介 下輩子想當好味小姐的貓 Need業配?歡迎光臨：[EMAIL_ADDRESS][DOMAIN_NAME] *目前沒有團購合作的規劃，感蝦！* 荒廢不…" at bounding box center [373, 238] width 747 height 476
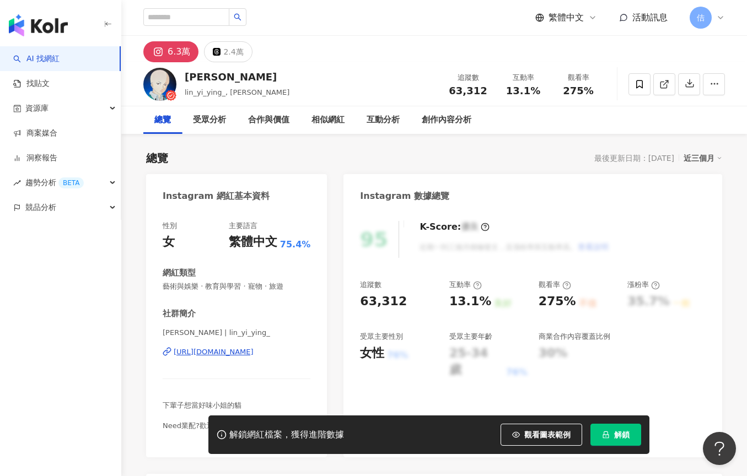
scroll to position [0, 0]
click at [321, 117] on div "相似網紅" at bounding box center [327, 120] width 33 height 13
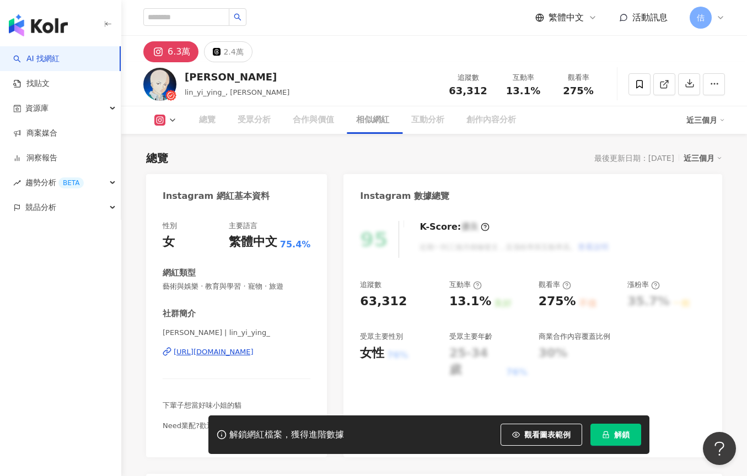
scroll to position [1794, 0]
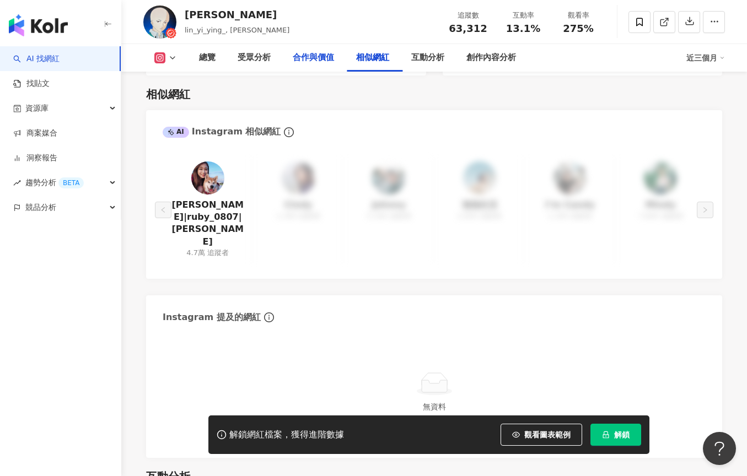
click at [318, 57] on div "合作與價值" at bounding box center [313, 57] width 41 height 13
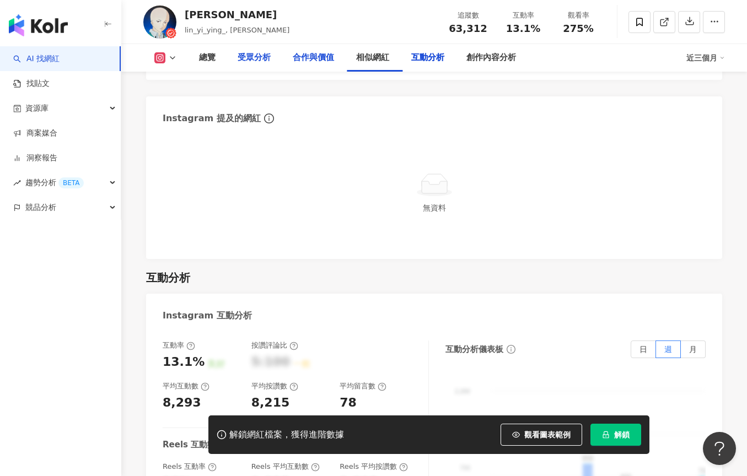
scroll to position [2444, 0]
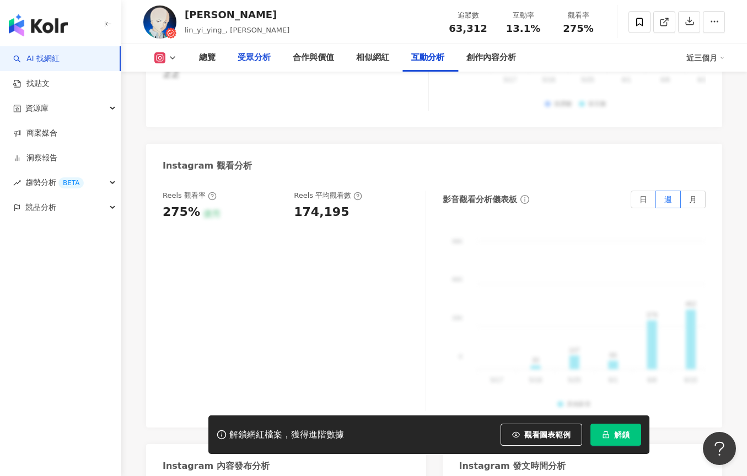
click at [262, 51] on div "受眾分析" at bounding box center [254, 58] width 55 height 28
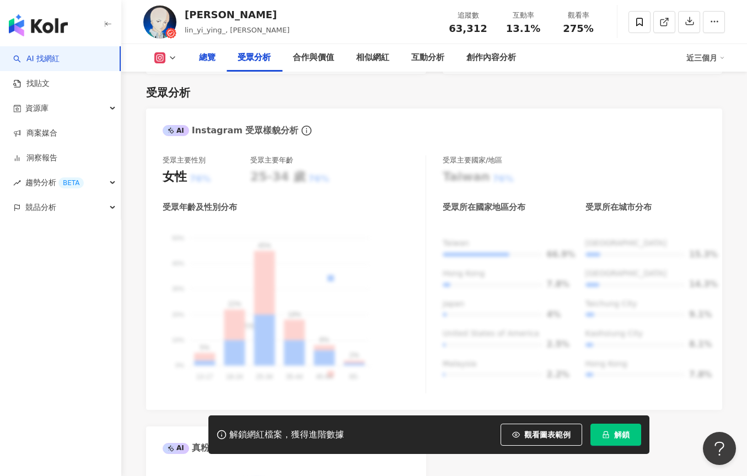
click at [207, 62] on div "總覽" at bounding box center [207, 57] width 17 height 13
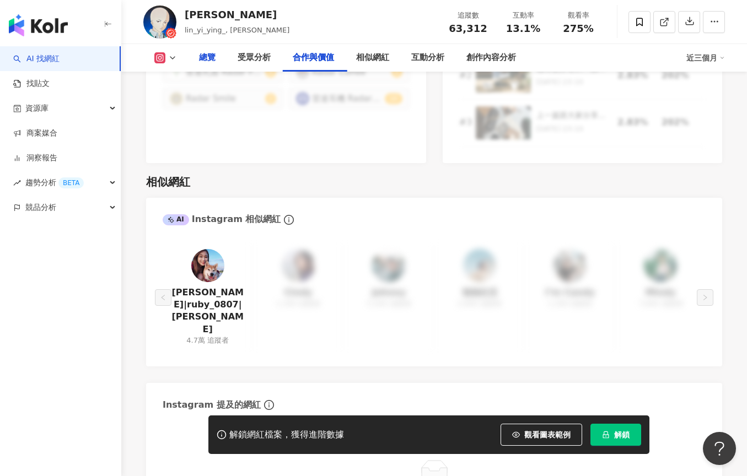
scroll to position [1938, 0]
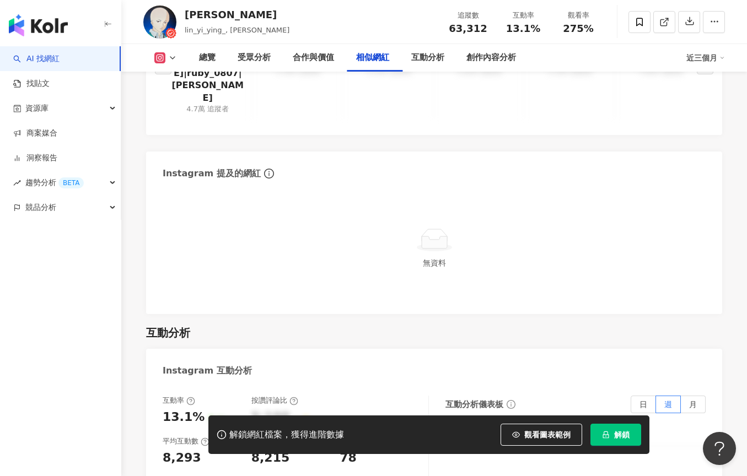
click at [173, 56] on icon at bounding box center [172, 57] width 9 height 9
click at [217, 60] on div "總覽" at bounding box center [207, 58] width 39 height 28
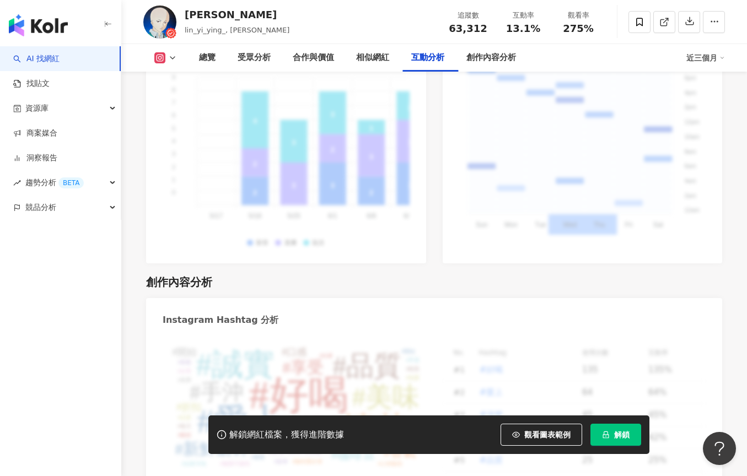
scroll to position [3079, 0]
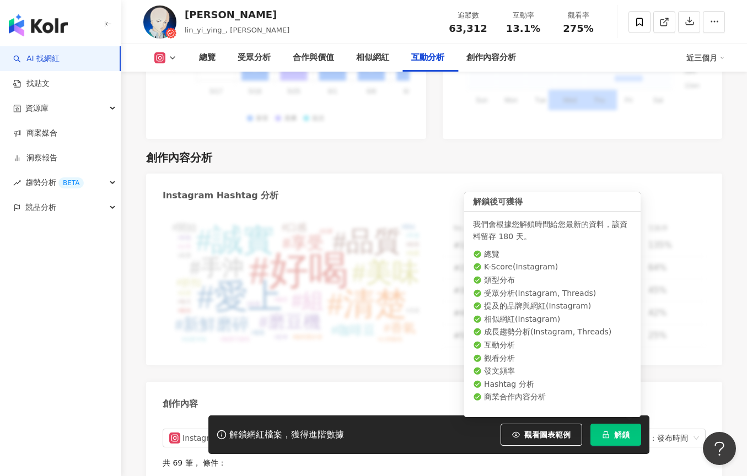
click at [611, 431] on button "解鎖" at bounding box center [615, 435] width 51 height 22
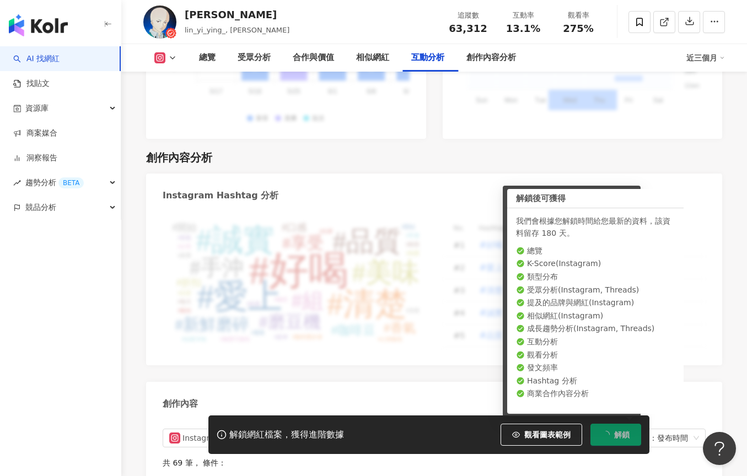
scroll to position [3303, 0]
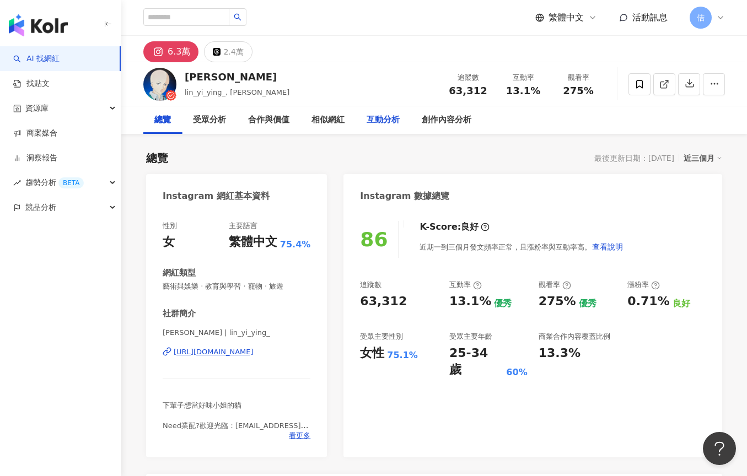
click at [394, 114] on div "互動分析" at bounding box center [383, 120] width 33 height 13
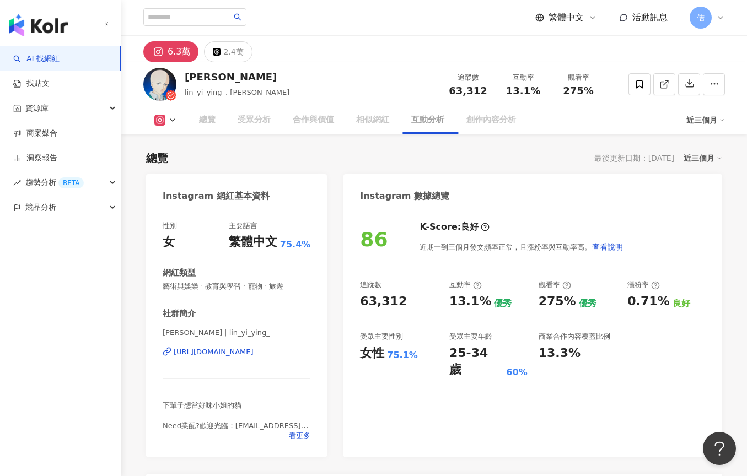
scroll to position [2128, 0]
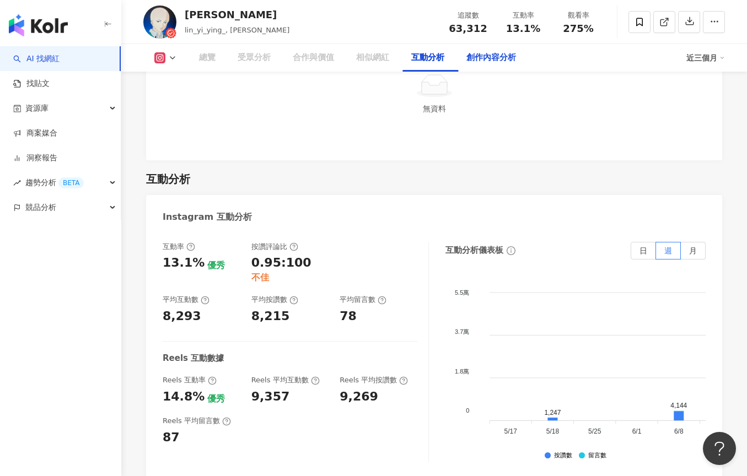
click at [496, 68] on div "創作內容分析" at bounding box center [491, 58] width 72 height 28
click at [491, 60] on div "創作內容分析" at bounding box center [491, 57] width 50 height 13
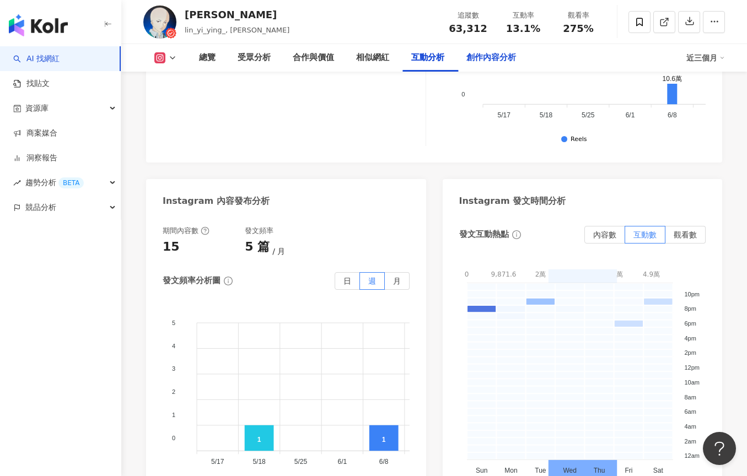
scroll to position [2819, 0]
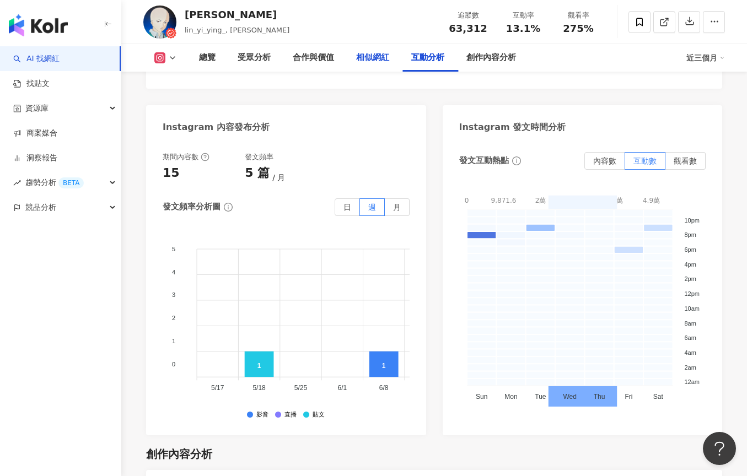
click at [377, 57] on div "相似網紅" at bounding box center [372, 57] width 33 height 13
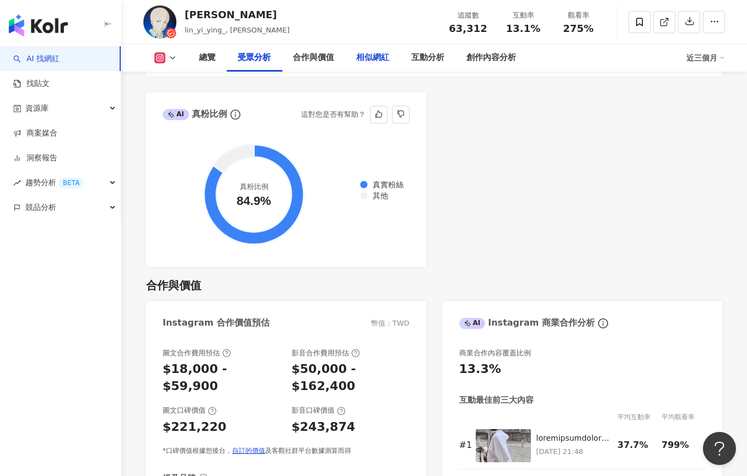
scroll to position [1665, 0]
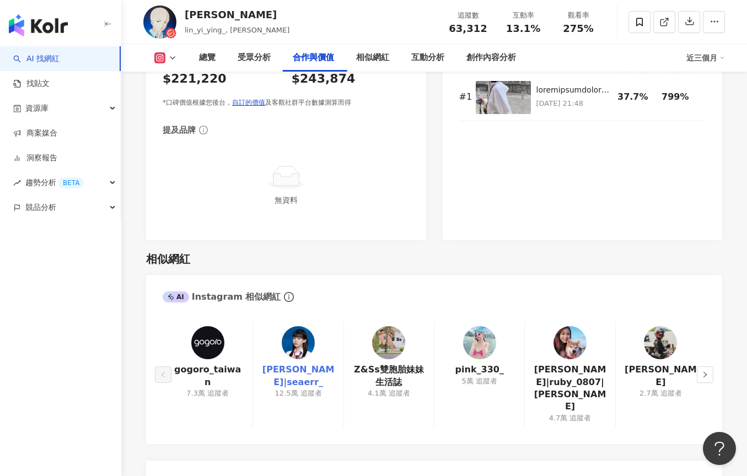
click at [298, 364] on link "[PERSON_NAME]|seaerr_" at bounding box center [298, 376] width 72 height 25
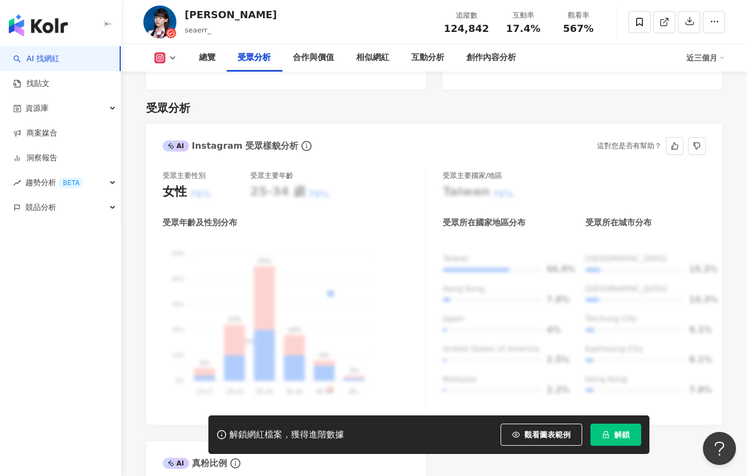
scroll to position [1579, 0]
